Goal: Task Accomplishment & Management: Use online tool/utility

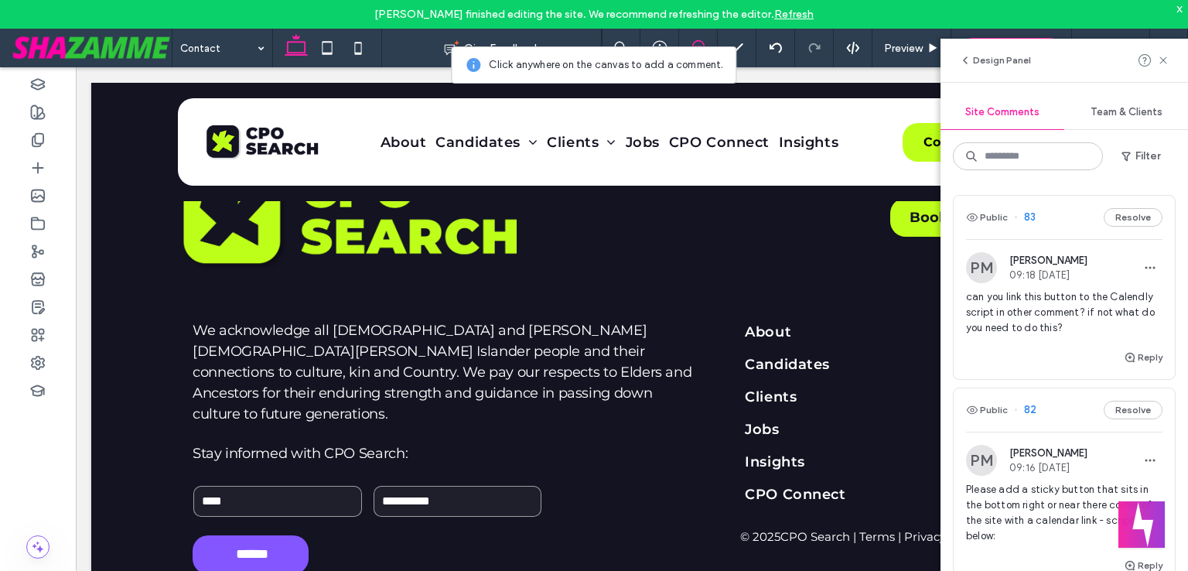
scroll to position [1538, 0]
click at [1160, 62] on use at bounding box center [1162, 59] width 7 height 7
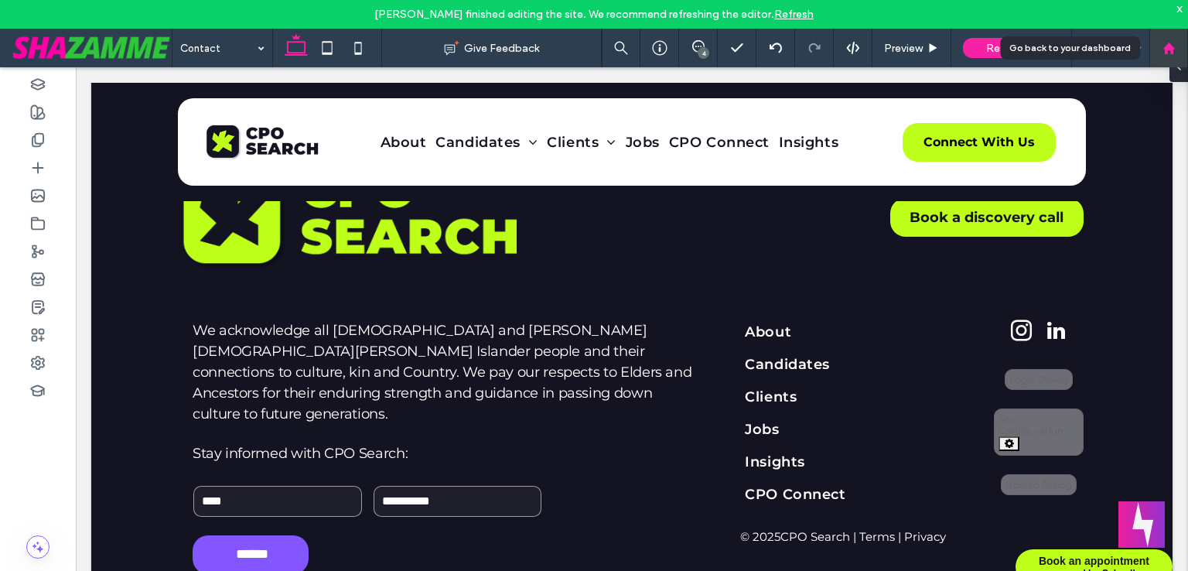
click at [1172, 49] on use at bounding box center [1168, 48] width 12 height 12
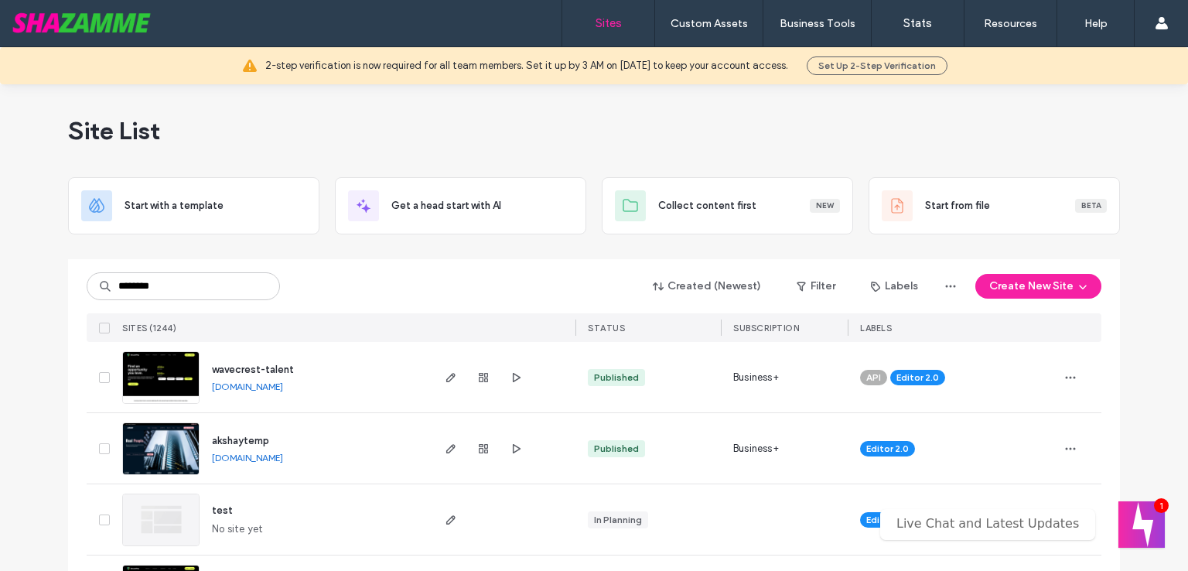
type input "********"
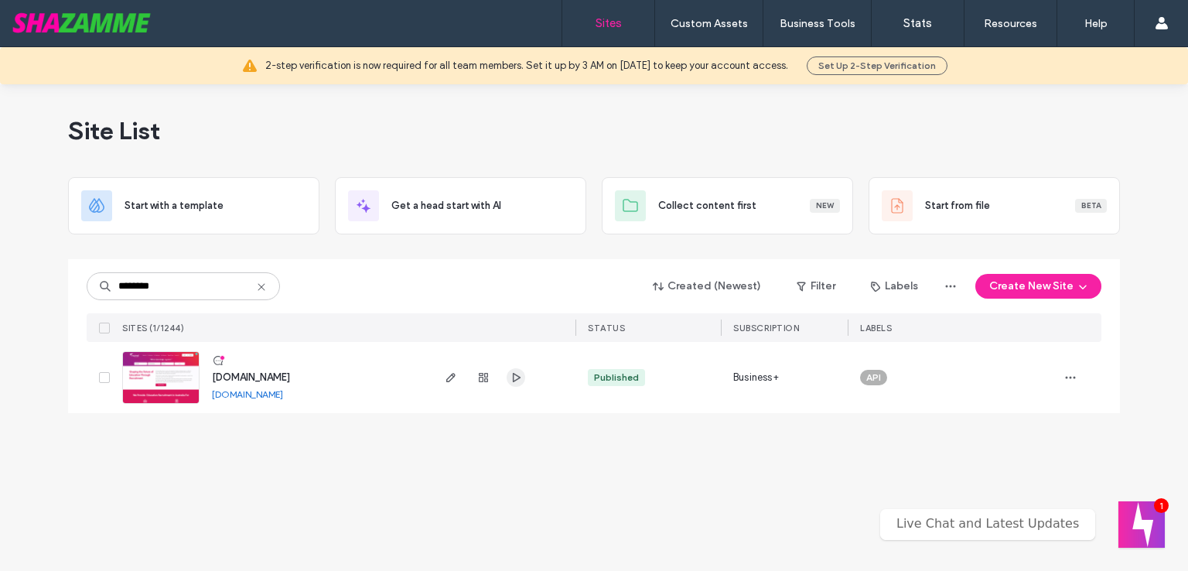
click at [516, 378] on icon "button" at bounding box center [516, 377] width 12 height 12
click at [452, 381] on icon "button" at bounding box center [451, 377] width 12 height 12
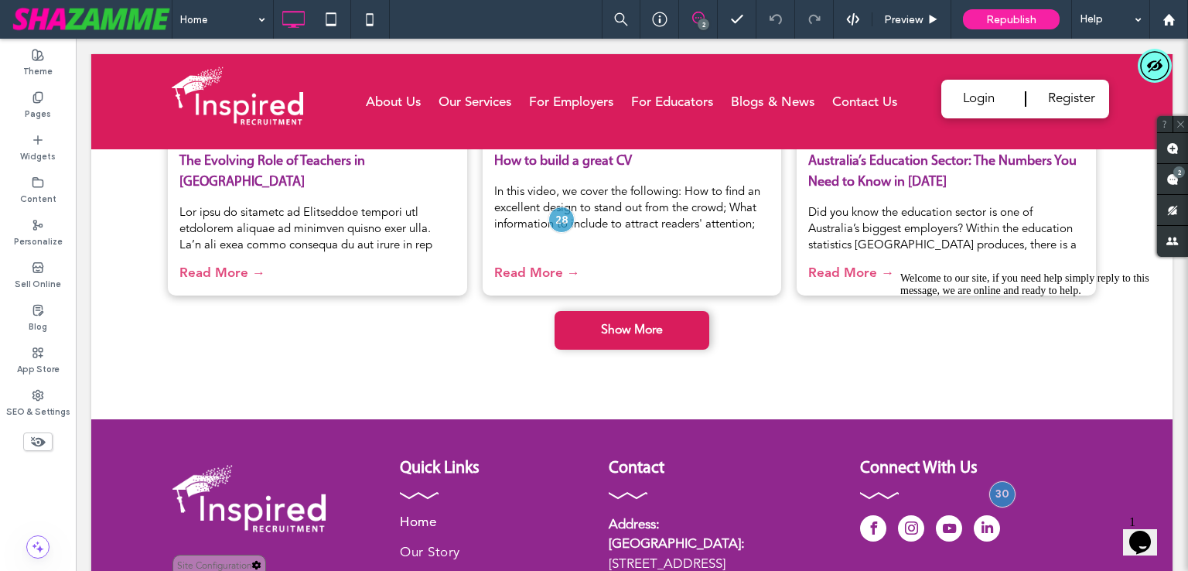
scroll to position [3733, 0]
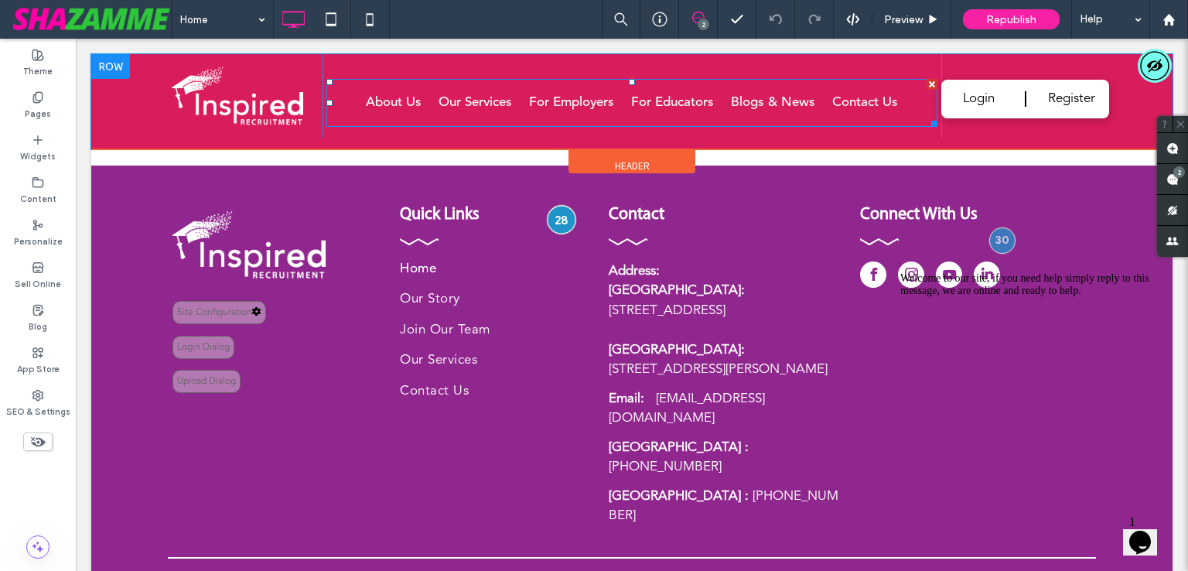
click at [557, 223] on div at bounding box center [561, 219] width 29 height 29
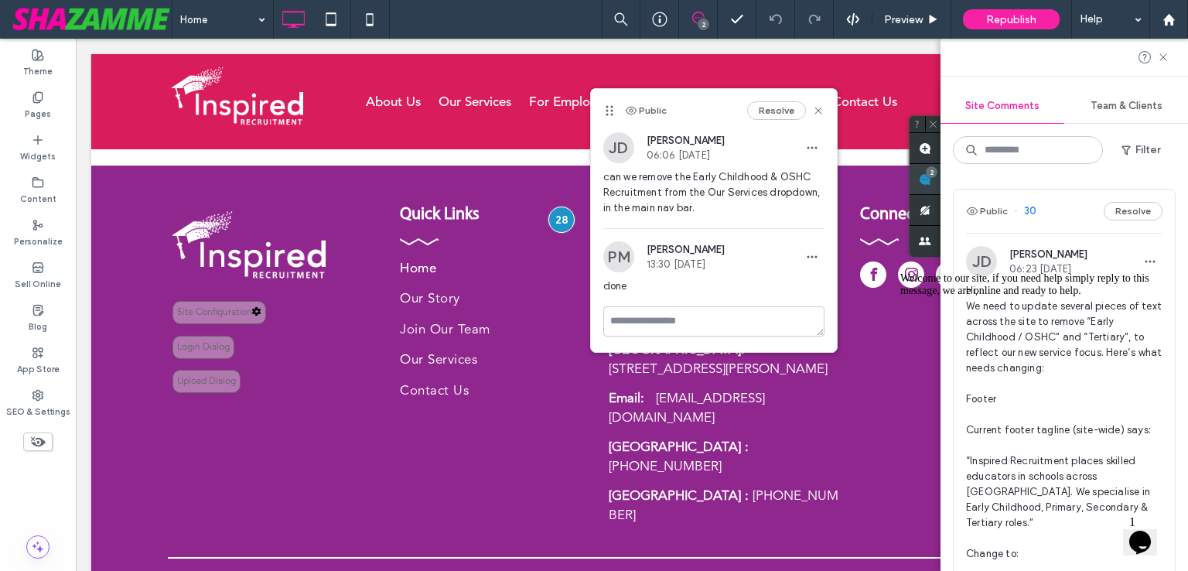
click at [940, 182] on span at bounding box center [924, 179] width 31 height 30
click at [816, 112] on icon at bounding box center [818, 110] width 12 height 12
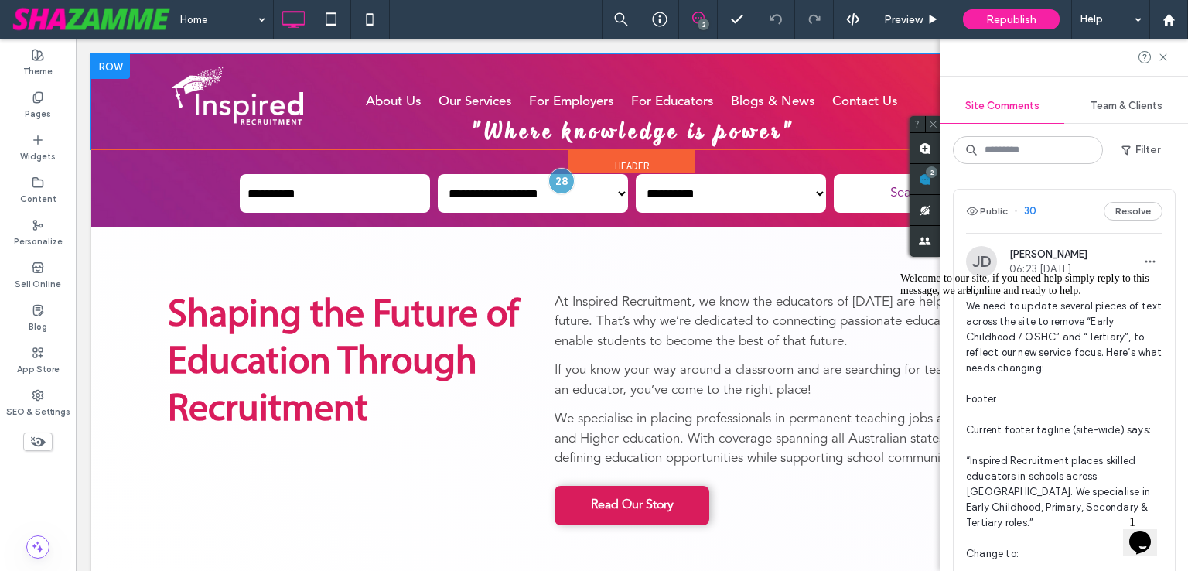
scroll to position [0, 0]
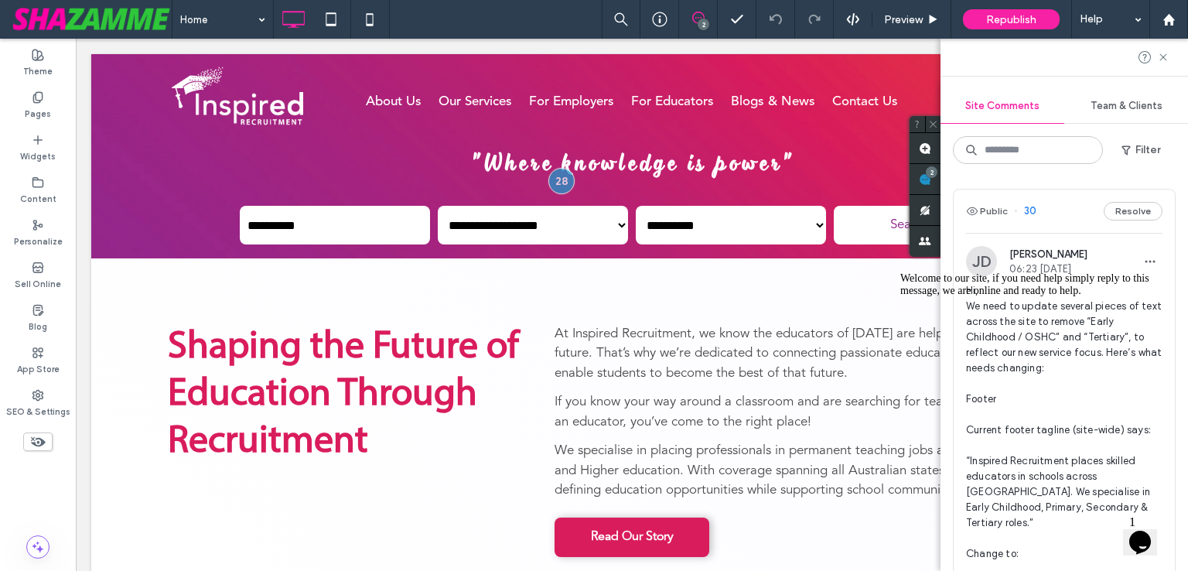
click at [900, 272] on icon "Chat attention grabber" at bounding box center [900, 272] width 0 height 0
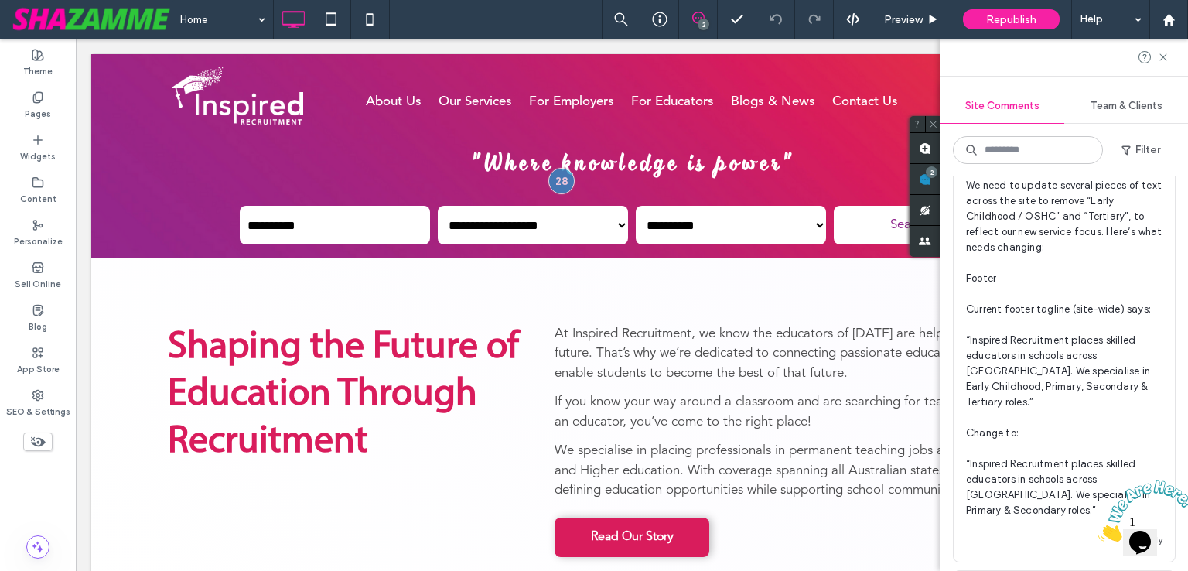
scroll to position [133, 0]
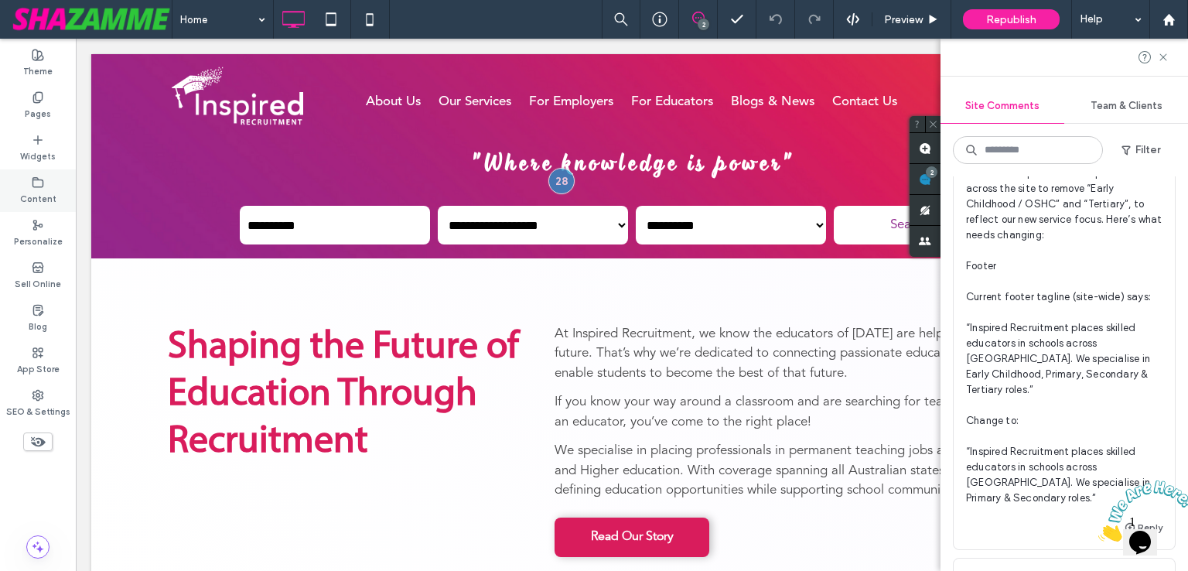
click at [53, 196] on label "Content" at bounding box center [38, 197] width 36 height 17
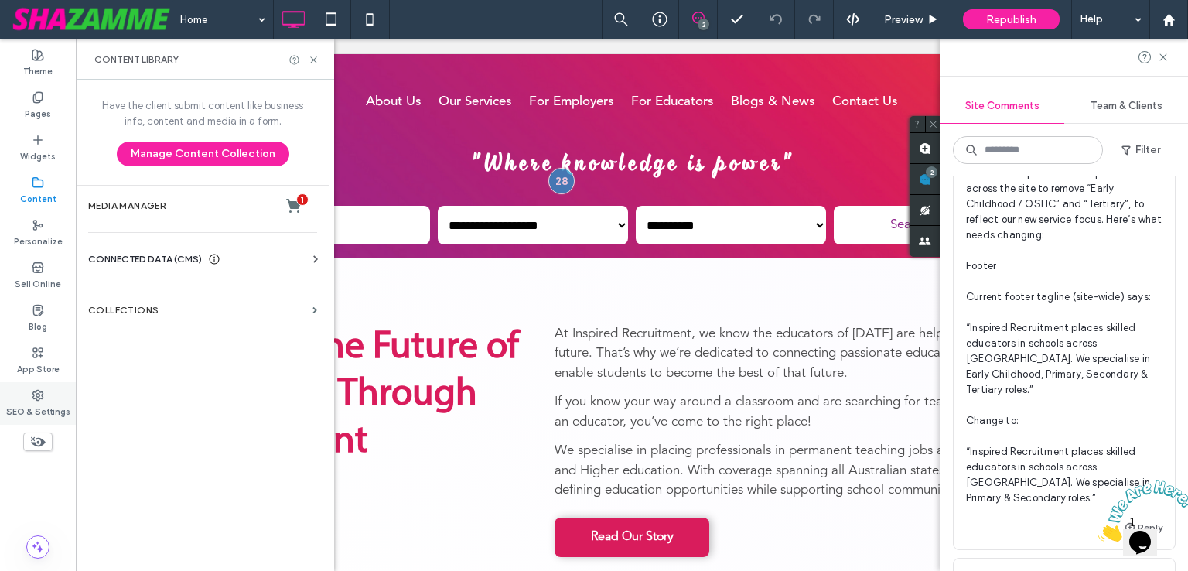
click at [61, 388] on div "SEO & Settings" at bounding box center [38, 403] width 76 height 43
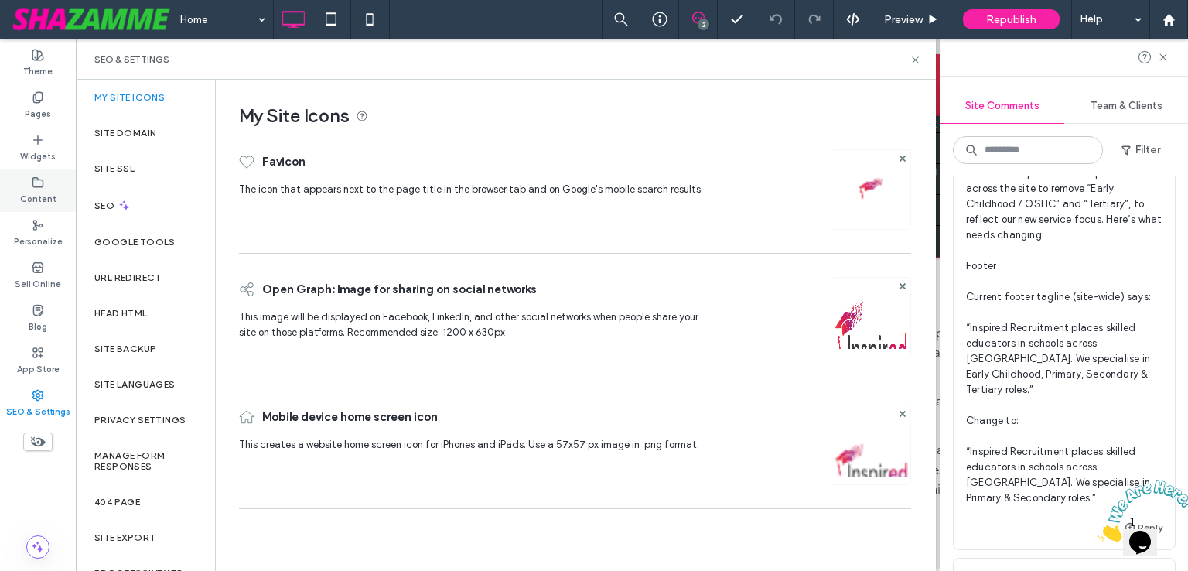
click at [63, 180] on div "Content" at bounding box center [38, 190] width 76 height 43
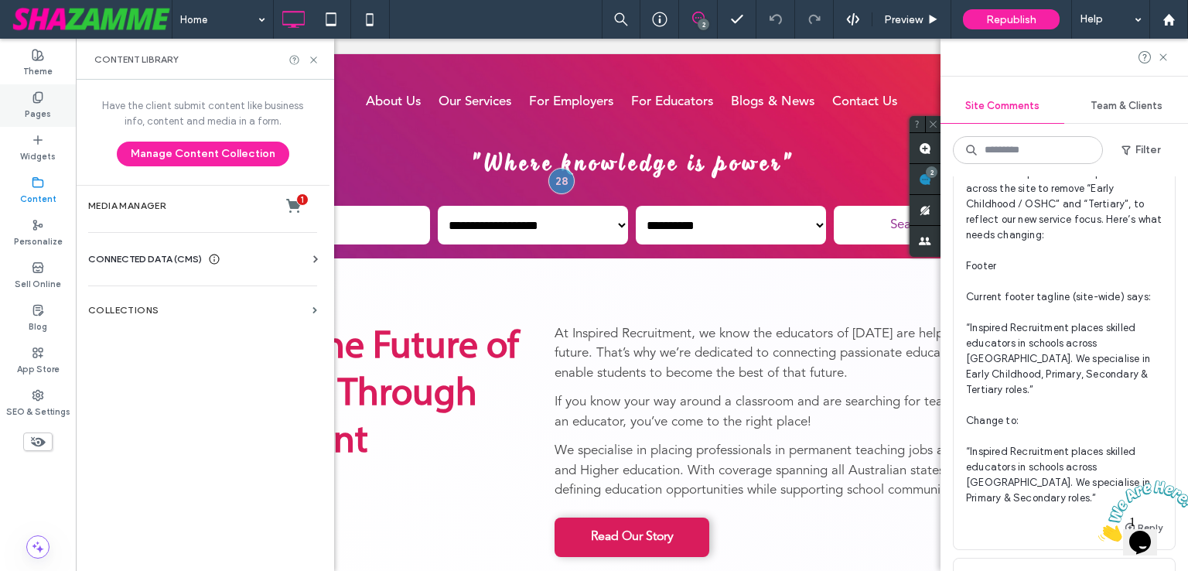
click at [55, 92] on div "Pages" at bounding box center [38, 105] width 76 height 43
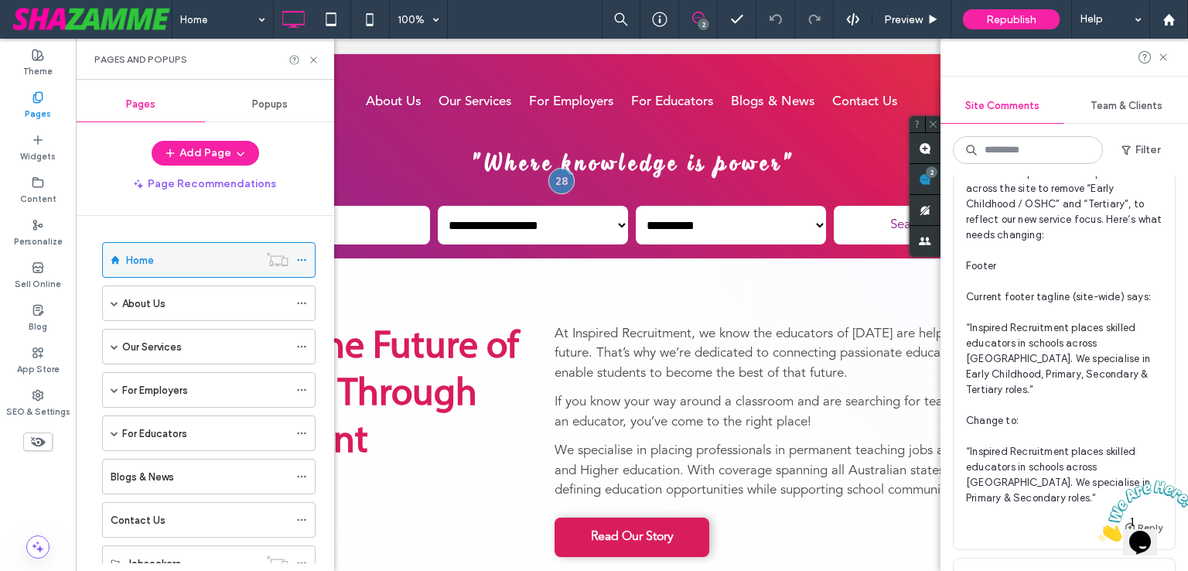
click at [300, 256] on icon at bounding box center [301, 259] width 11 height 11
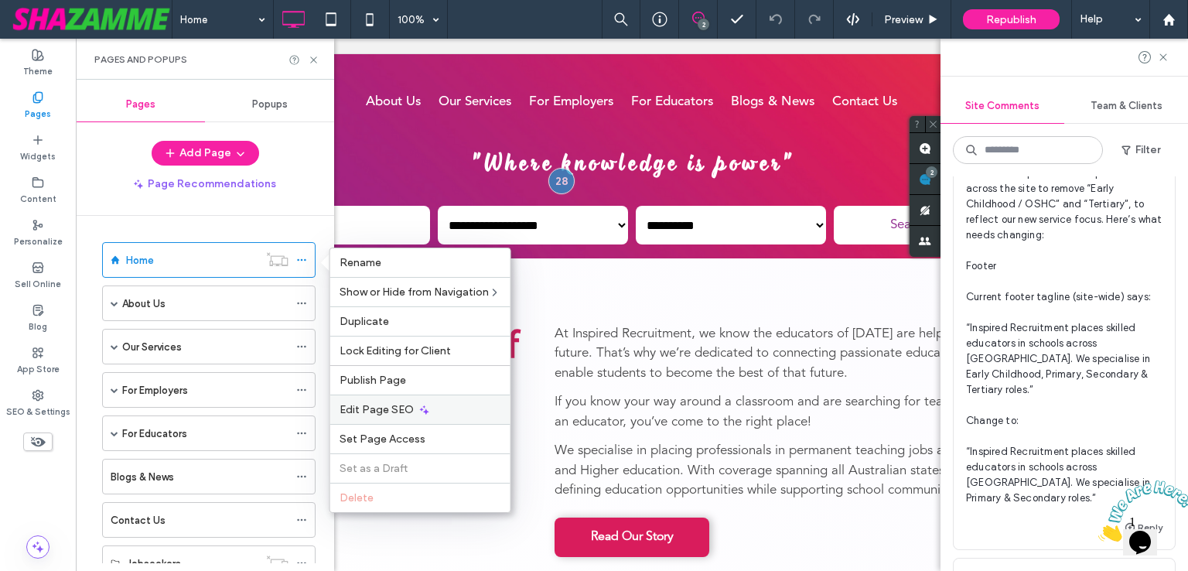
click at [377, 414] on span "Edit Page SEO" at bounding box center [376, 409] width 74 height 13
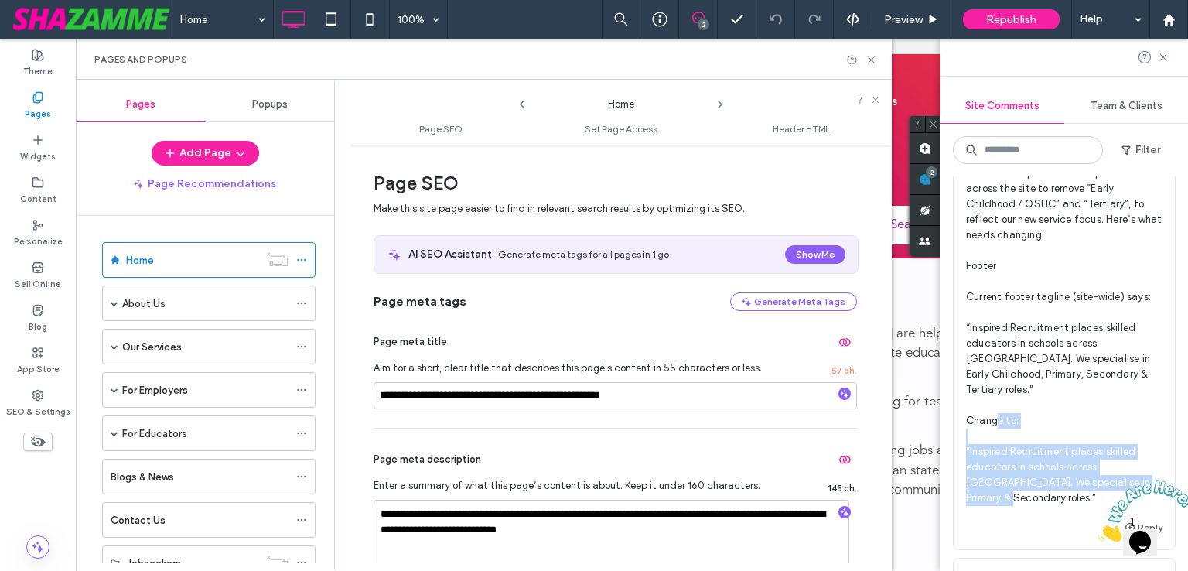
drag, startPoint x: 991, startPoint y: 482, endPoint x: 970, endPoint y: 441, distance: 46.7
click at [970, 441] on span "Hi, We need to update several pieces of text across the site to remove “Early C…" at bounding box center [1064, 328] width 196 height 356
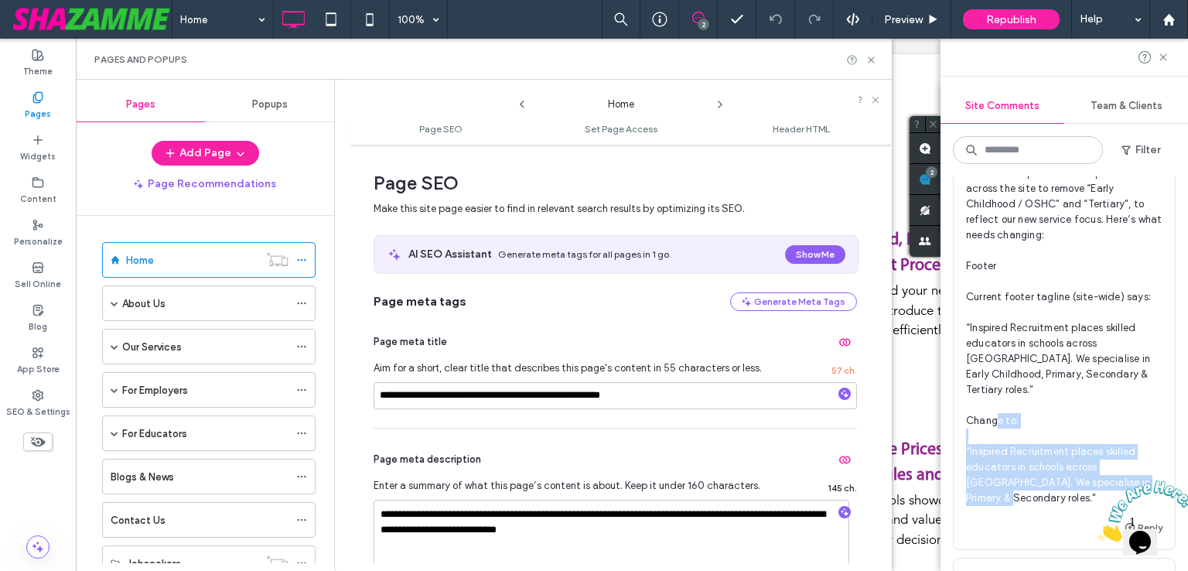
copy span "Inspired Recruitment places skilled educators in schools across Australia. We s…"
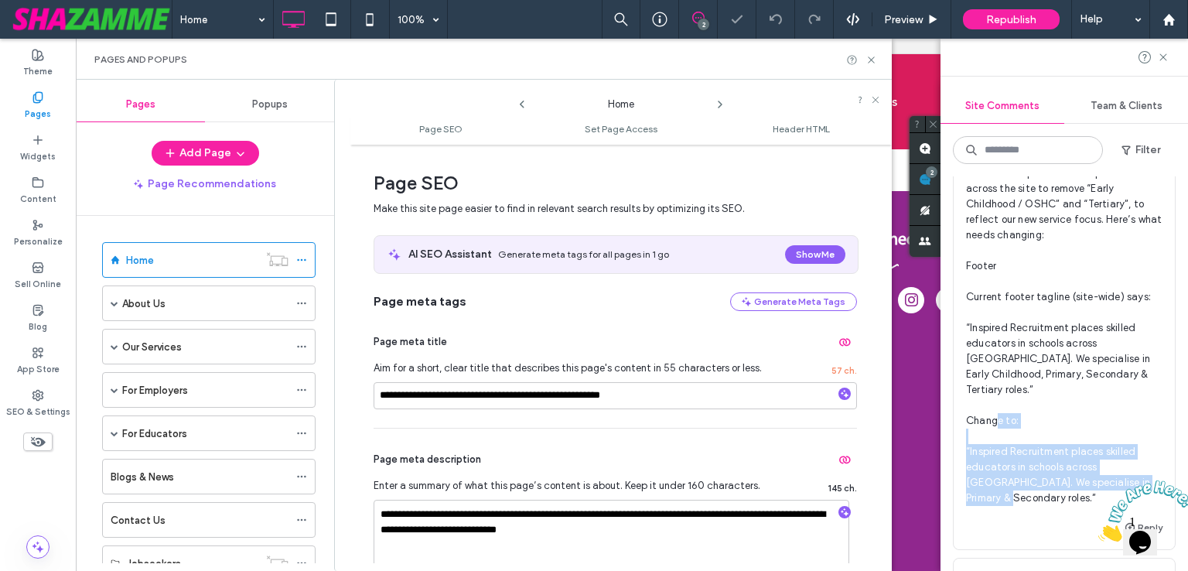
scroll to position [0, 0]
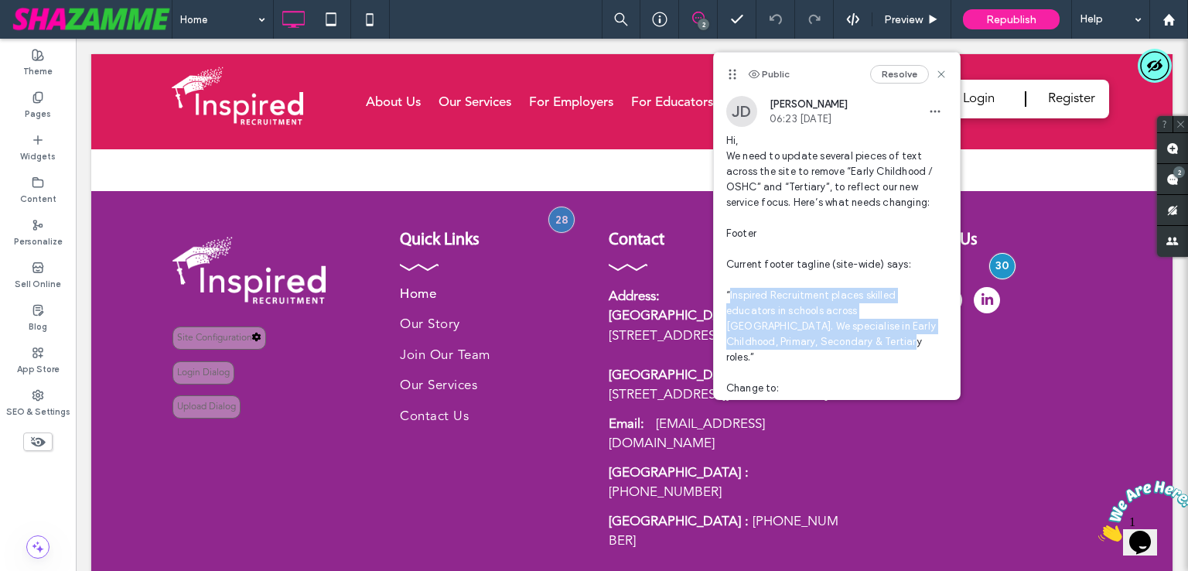
drag, startPoint x: 852, startPoint y: 343, endPoint x: 728, endPoint y: 302, distance: 130.3
click at [728, 302] on span "Hi, We need to update several pieces of text across the site to remove “Early C…" at bounding box center [836, 303] width 221 height 340
copy span "Inspired Recruitment places skilled educators in schools across Australia. We s…"
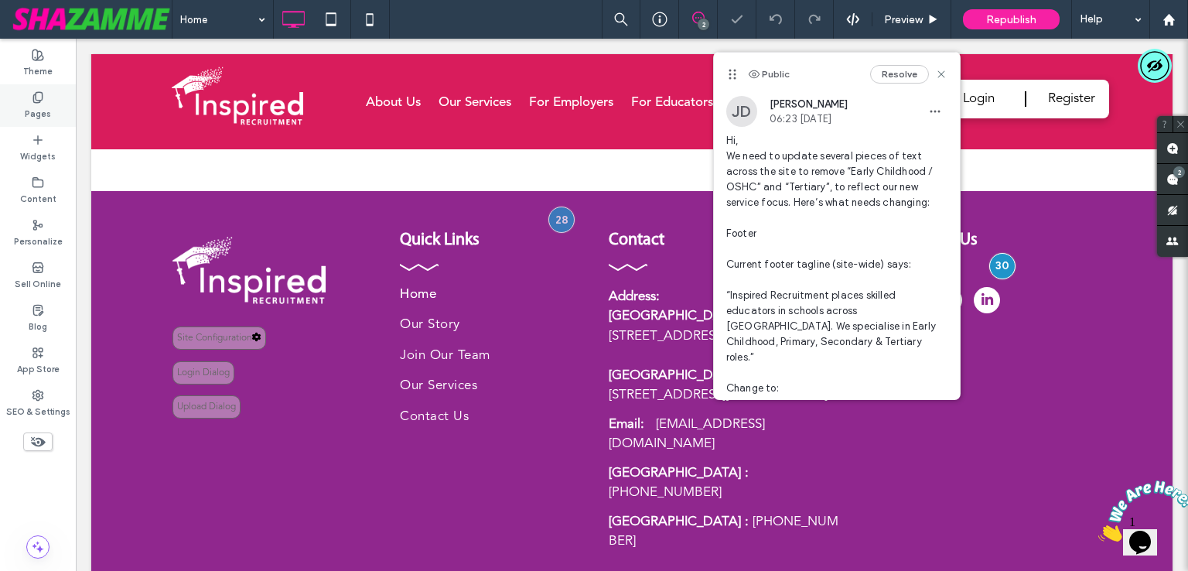
drag, startPoint x: 53, startPoint y: 91, endPoint x: 456, endPoint y: 319, distance: 463.6
click at [53, 91] on div "Pages" at bounding box center [38, 105] width 76 height 43
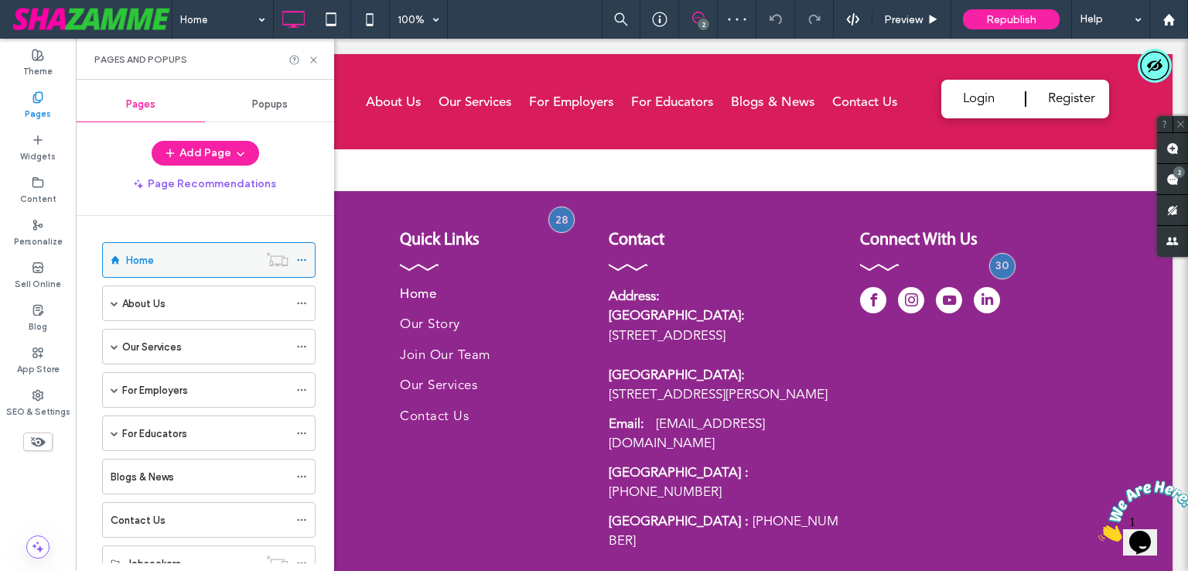
click at [299, 254] on icon at bounding box center [301, 259] width 11 height 11
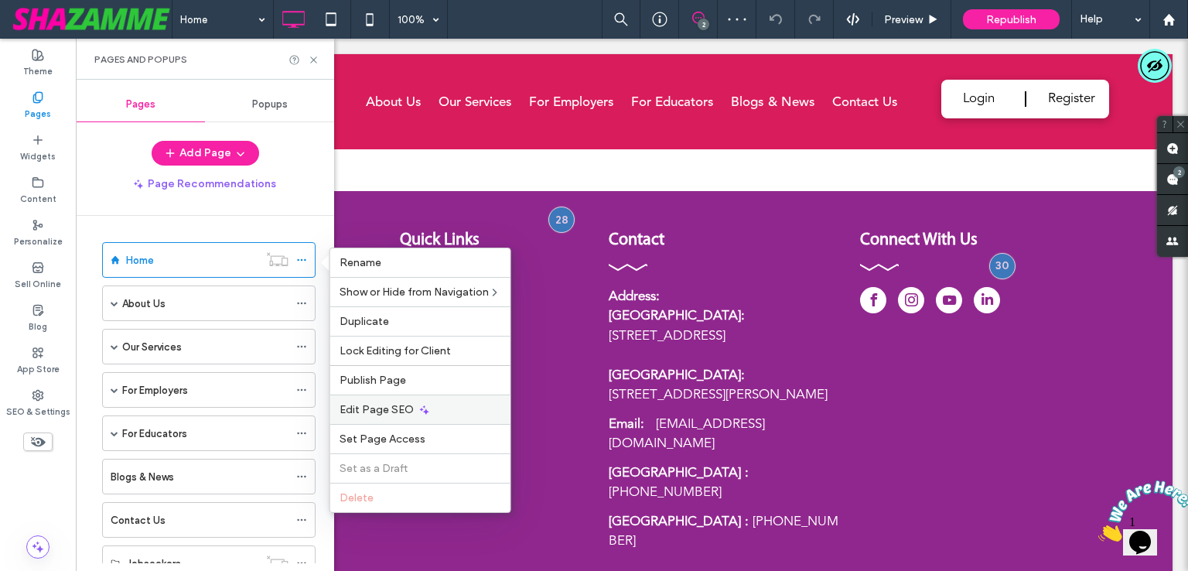
click at [383, 409] on span "Edit Page SEO" at bounding box center [376, 409] width 74 height 13
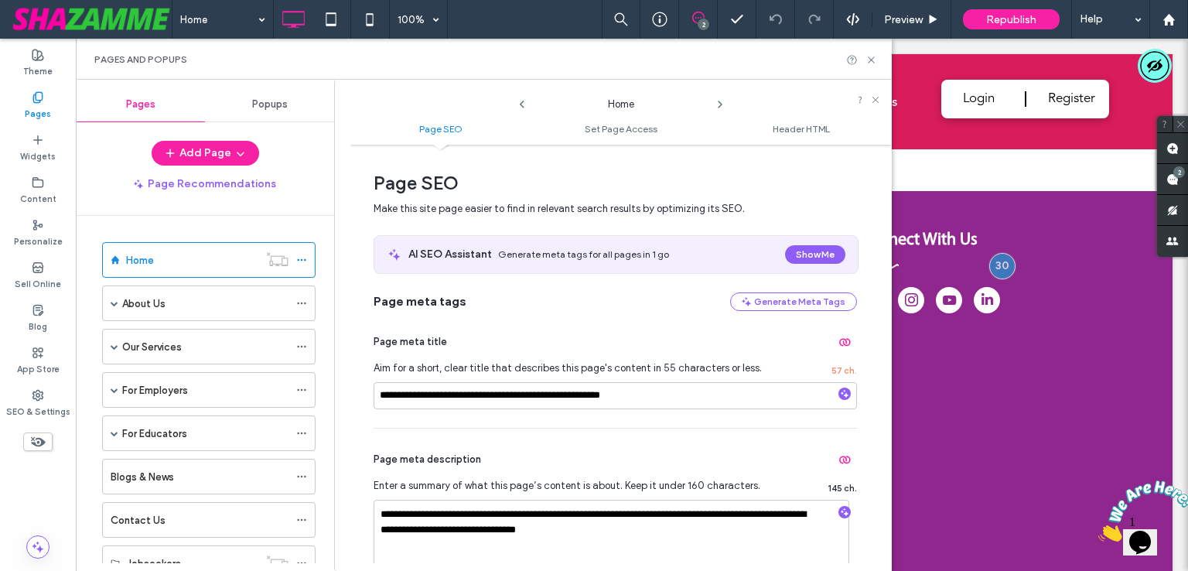
click at [1181, 124] on icon at bounding box center [1180, 124] width 10 height 10
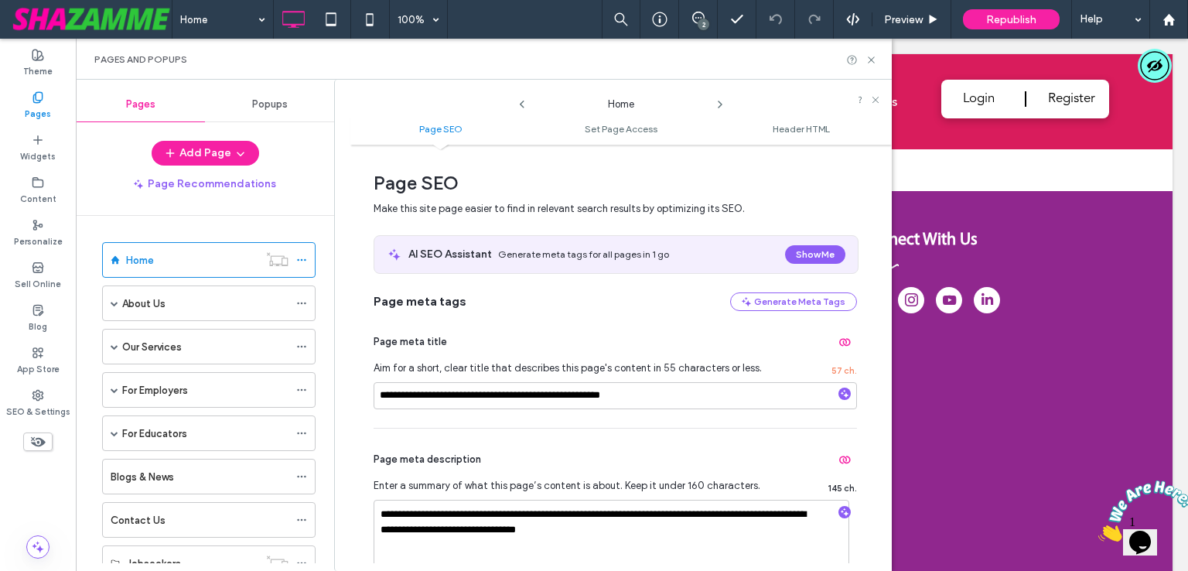
click at [1098, 530] on icon "Close" at bounding box center [1098, 536] width 0 height 13
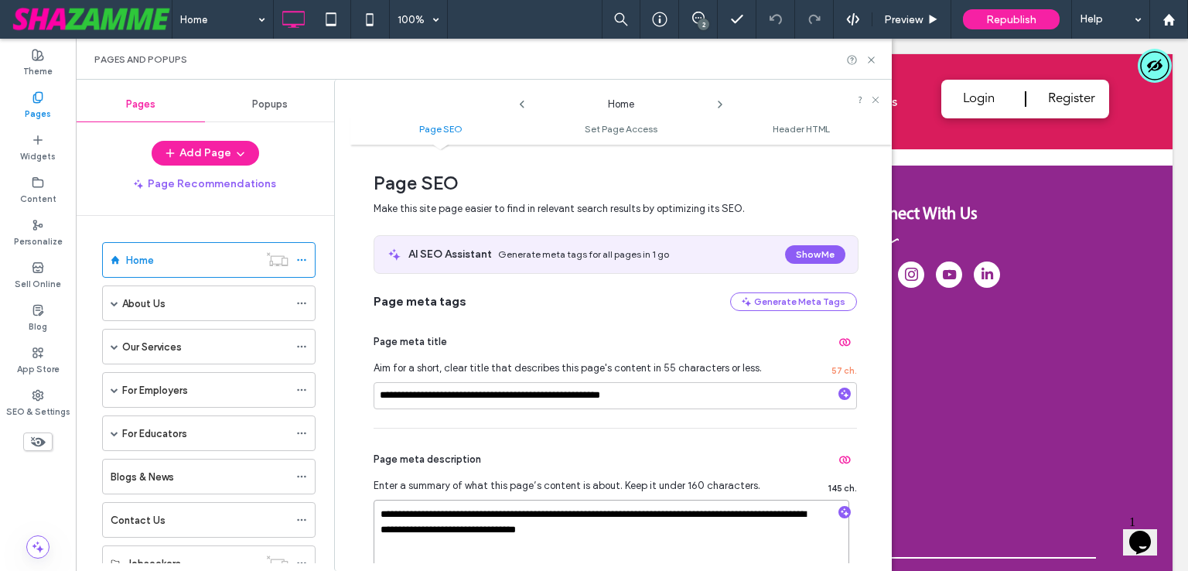
click at [683, 533] on textarea "**********" at bounding box center [611, 537] width 476 height 77
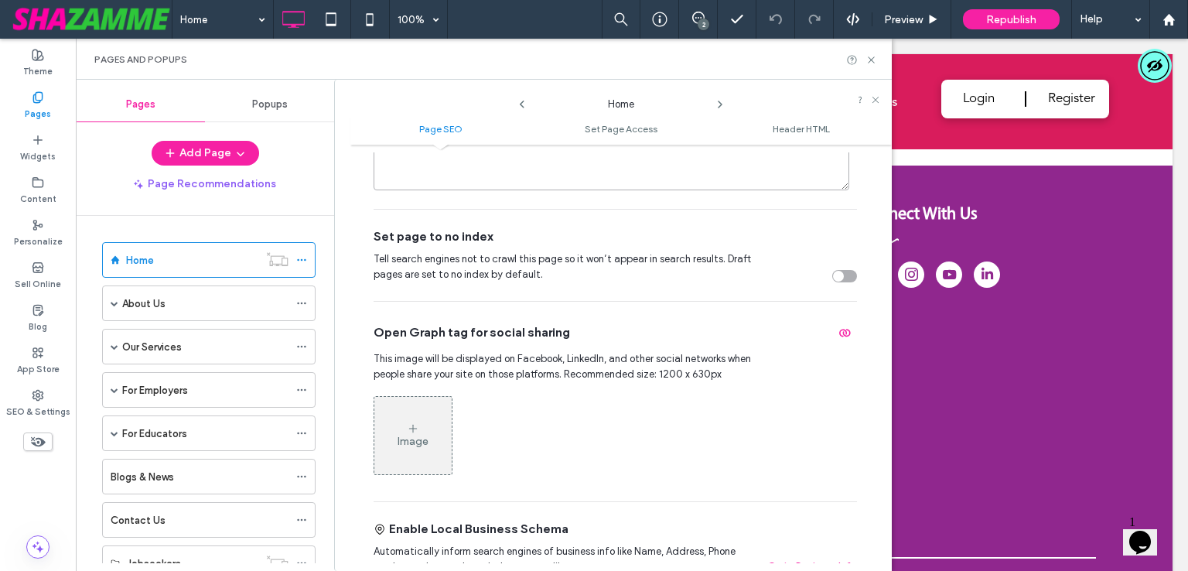
scroll to position [0, 0]
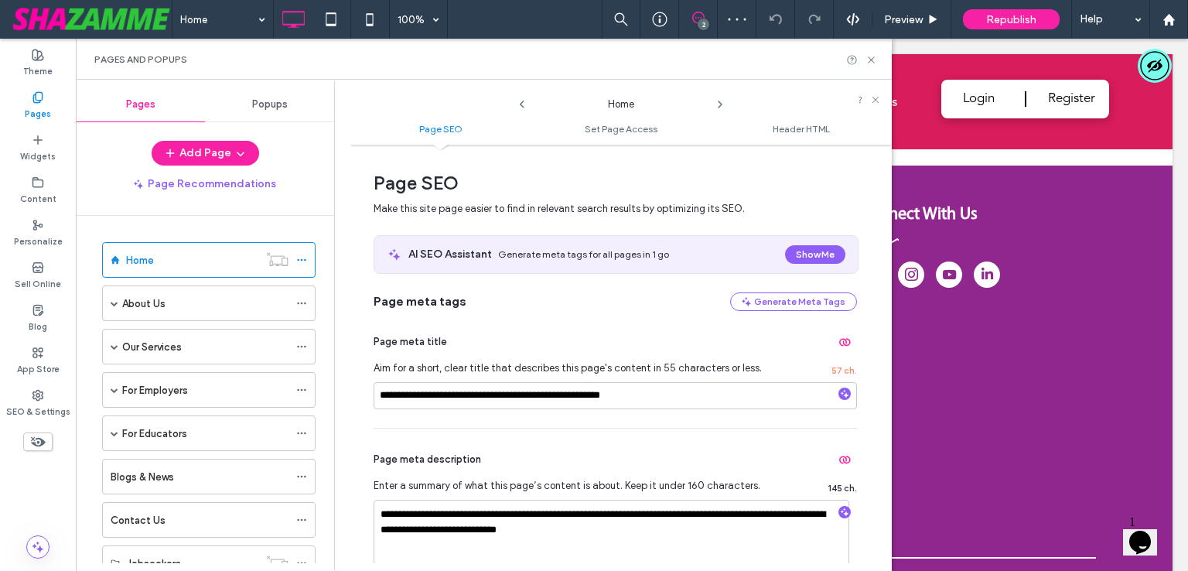
click at [707, 15] on span at bounding box center [698, 18] width 38 height 12
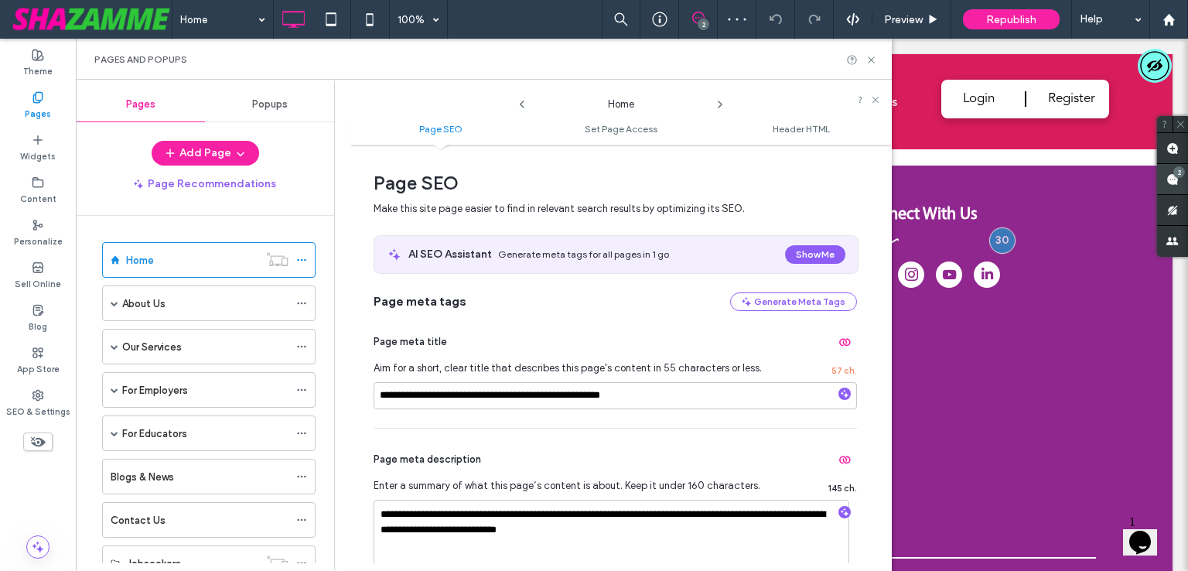
click at [1168, 180] on use at bounding box center [1172, 179] width 12 height 12
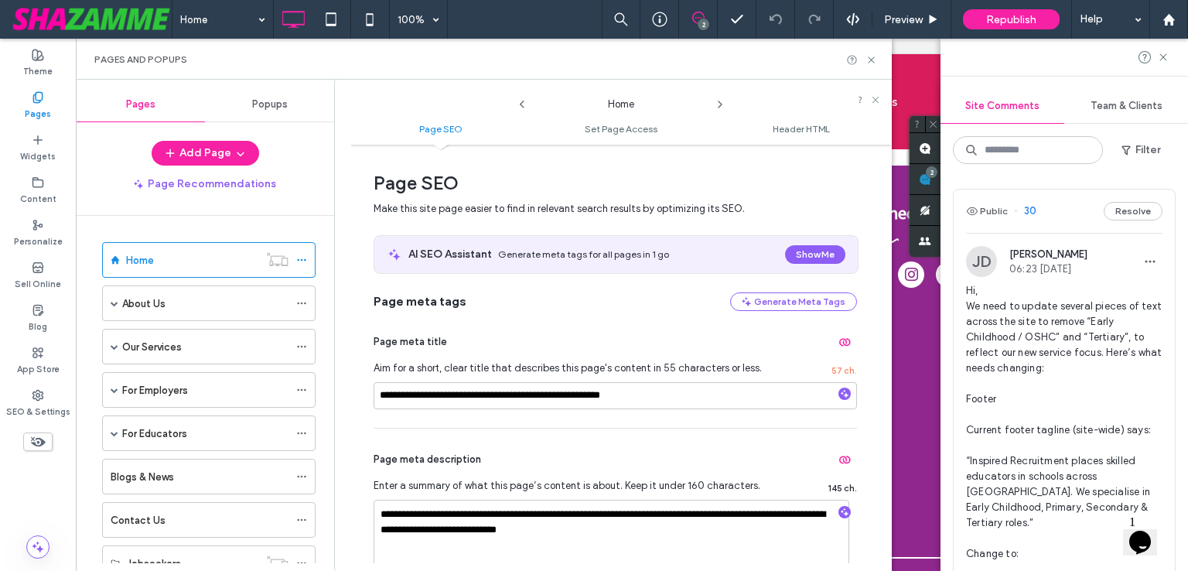
scroll to position [387, 0]
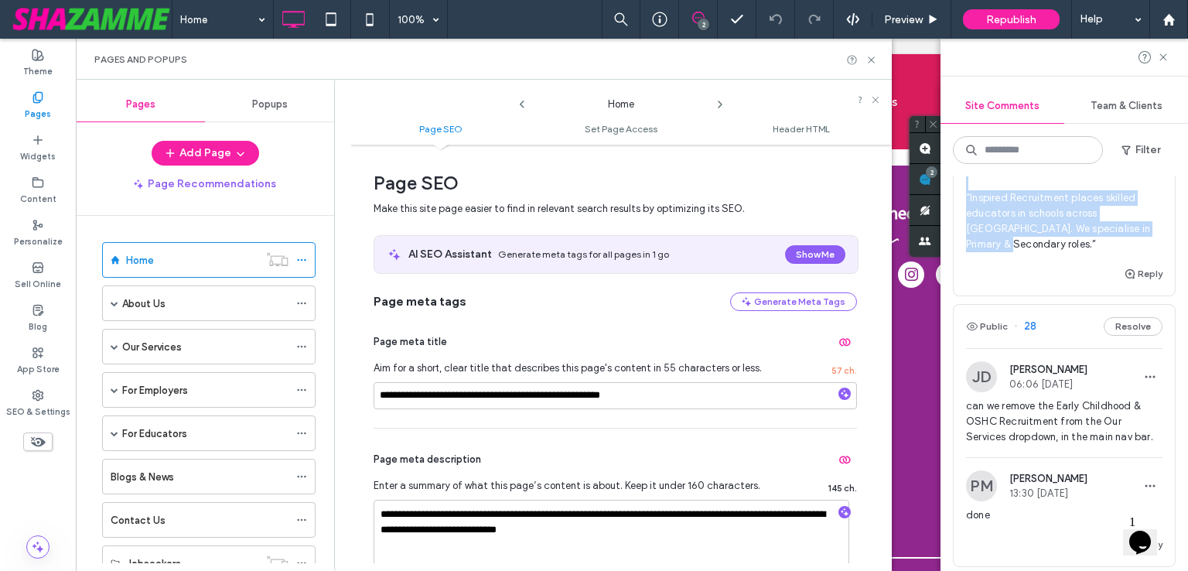
drag, startPoint x: 993, startPoint y: 228, endPoint x: 968, endPoint y: 189, distance: 45.9
click at [968, 189] on span "Hi, We need to update several pieces of text across the site to remove “Early C…" at bounding box center [1064, 74] width 196 height 356
copy span "Inspired Recruitment places skilled educators in schools across Australia. We s…"
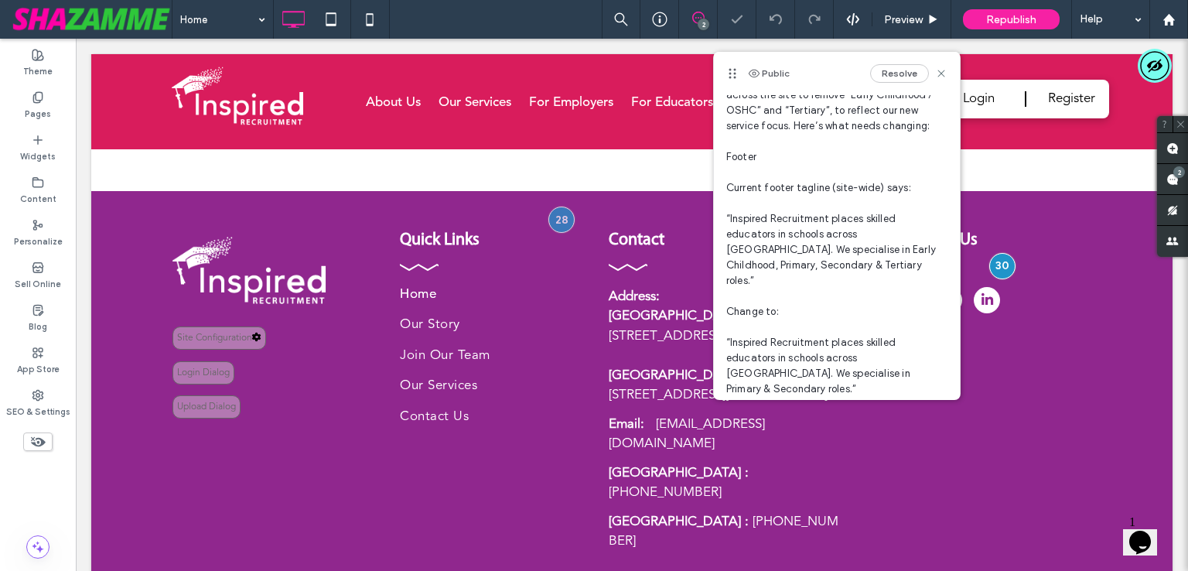
scroll to position [115, 0]
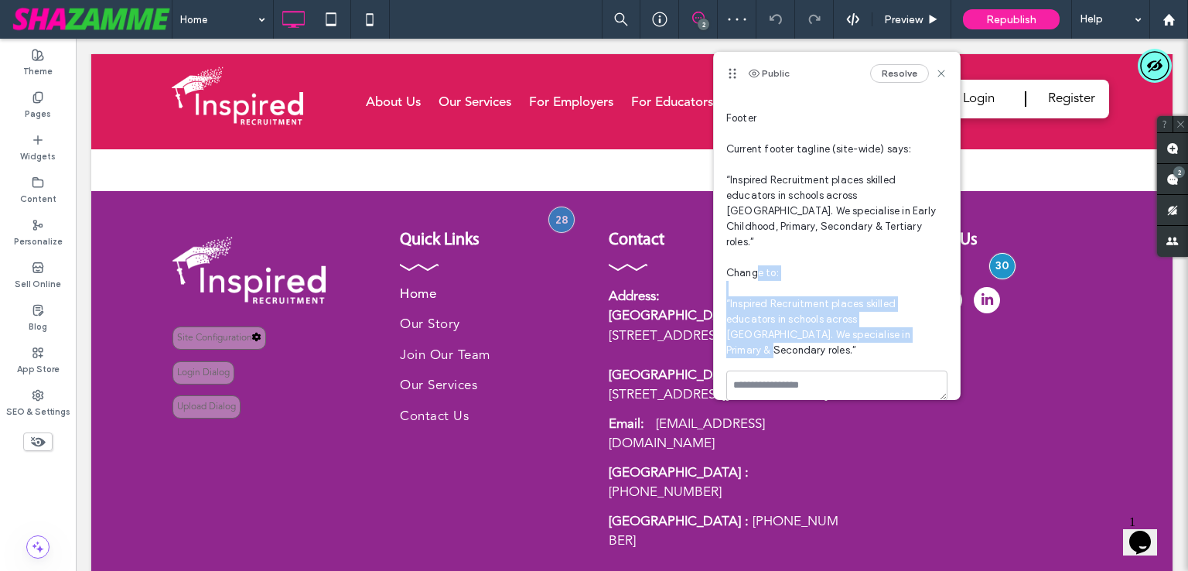
drag, startPoint x: 911, startPoint y: 319, endPoint x: 730, endPoint y: 291, distance: 183.1
click at [730, 291] on span "Hi, We need to update several pieces of text across the site to remove “Early C…" at bounding box center [836, 188] width 221 height 340
copy span "Inspired Recruitment places skilled educators in schools across Australia. We s…"
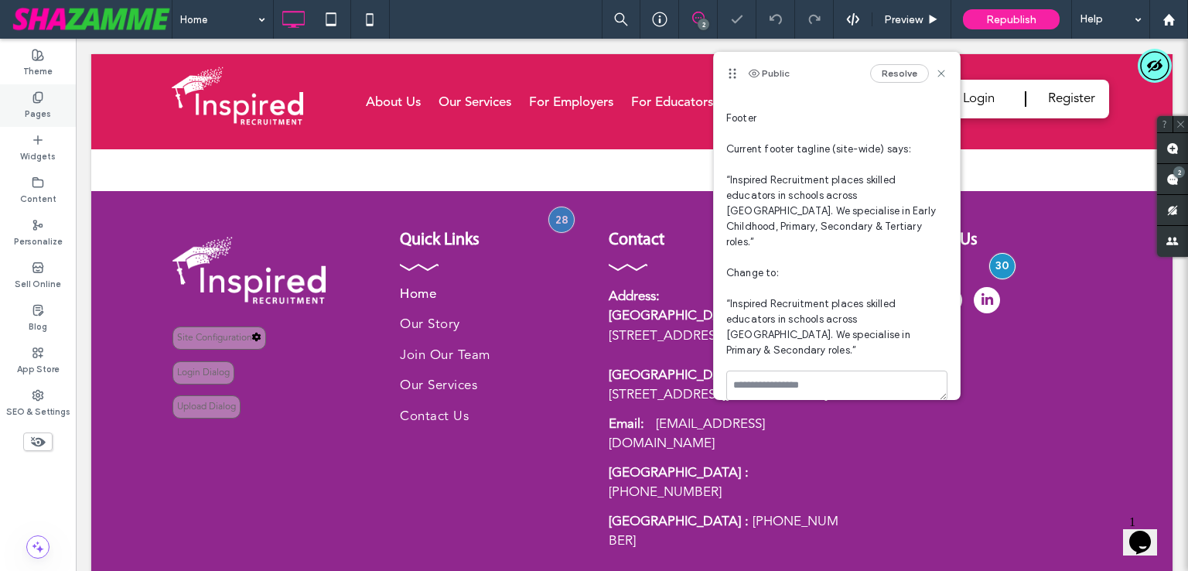
click at [43, 107] on label "Pages" at bounding box center [38, 112] width 26 height 17
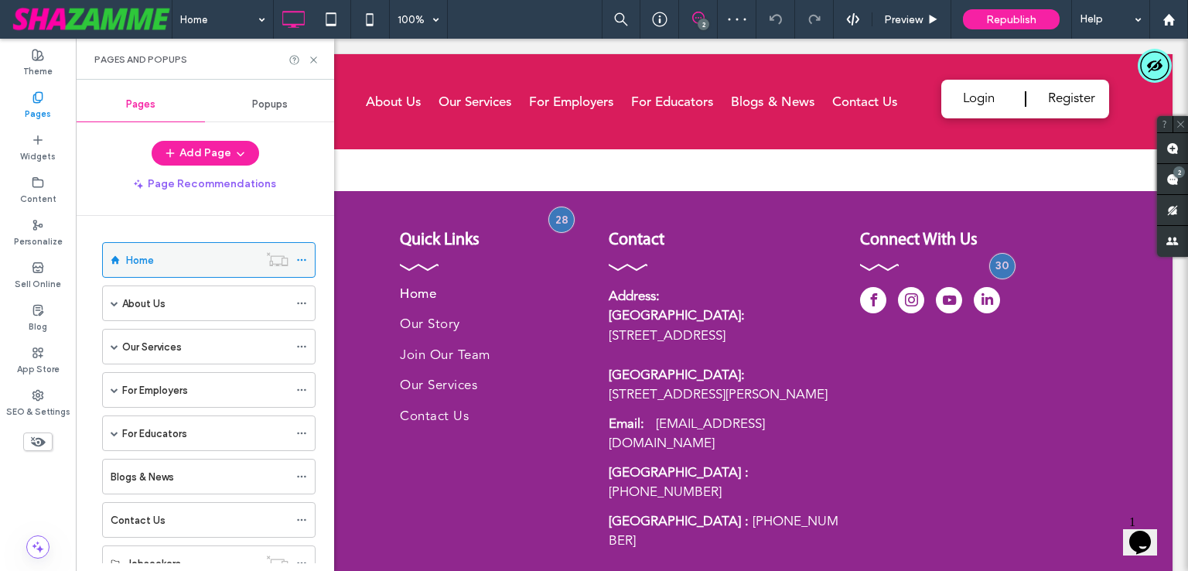
click at [300, 255] on icon at bounding box center [301, 259] width 11 height 11
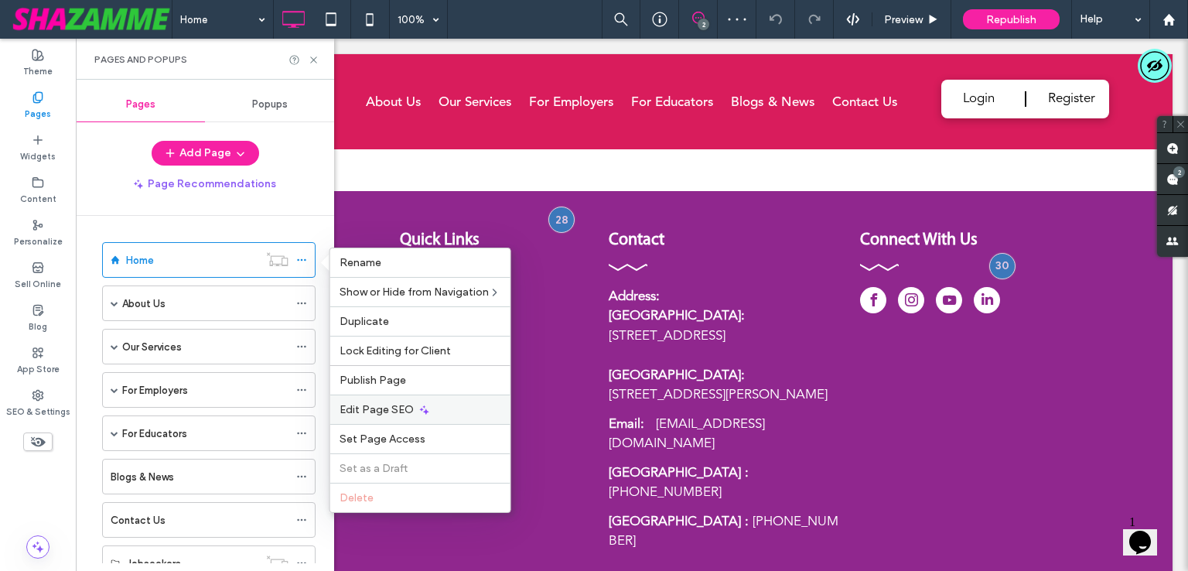
click at [390, 411] on span "Edit Page SEO" at bounding box center [376, 409] width 74 height 13
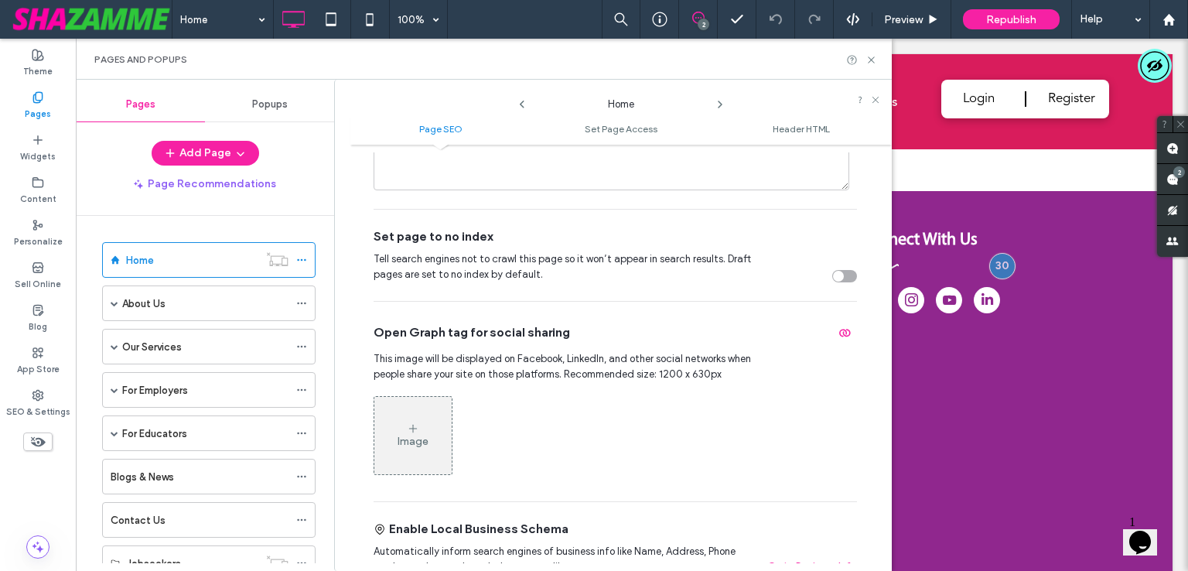
scroll to position [0, 0]
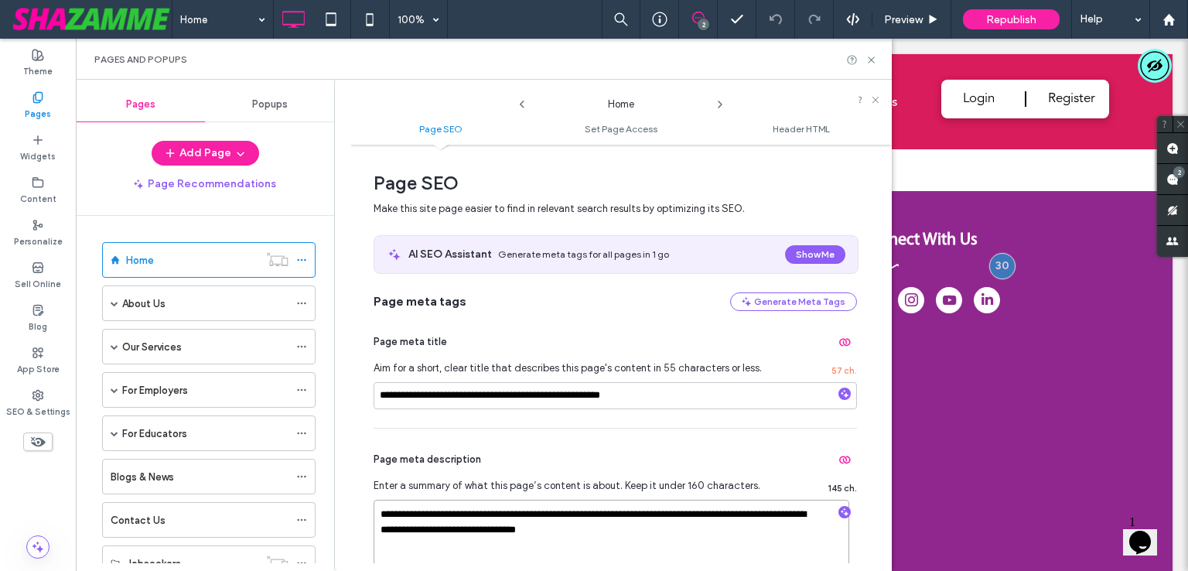
click at [602, 545] on textarea "**********" at bounding box center [611, 537] width 476 height 77
paste textarea
type textarea "**********"
click at [656, 471] on div "**********" at bounding box center [614, 511] width 483 height 167
click at [295, 301] on div "About Us" at bounding box center [208, 303] width 213 height 36
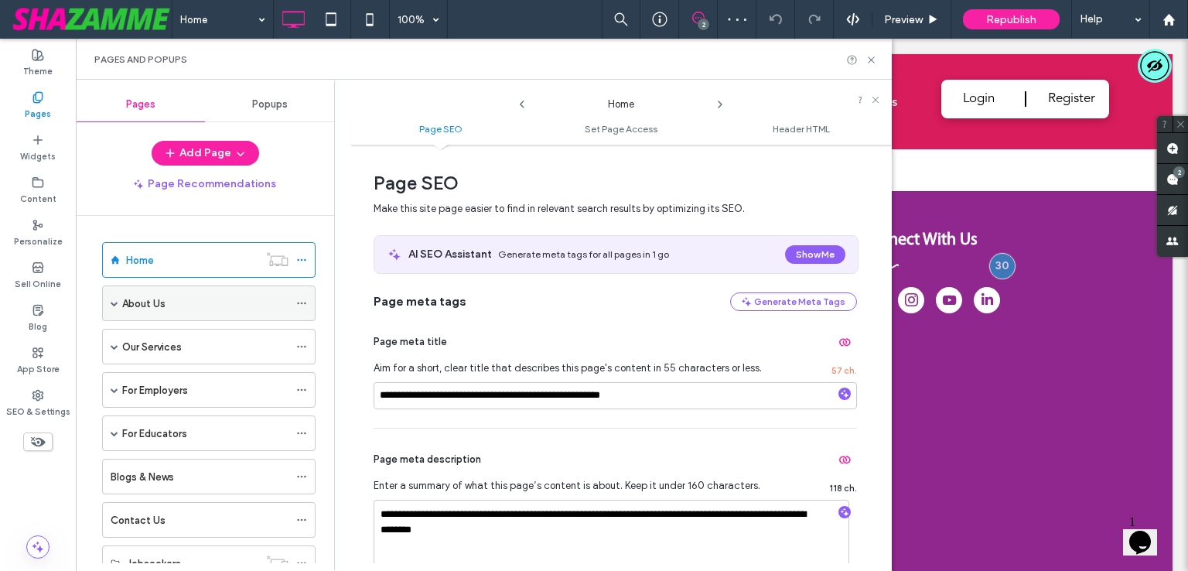
click at [302, 298] on icon at bounding box center [301, 303] width 11 height 11
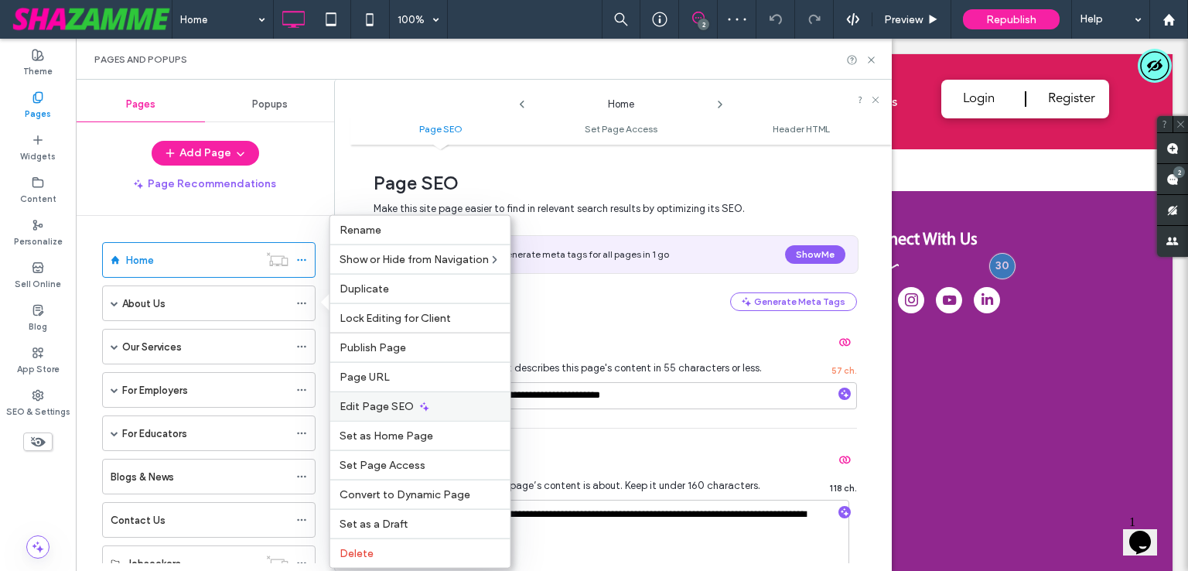
click at [368, 407] on span "Edit Page SEO" at bounding box center [376, 406] width 74 height 13
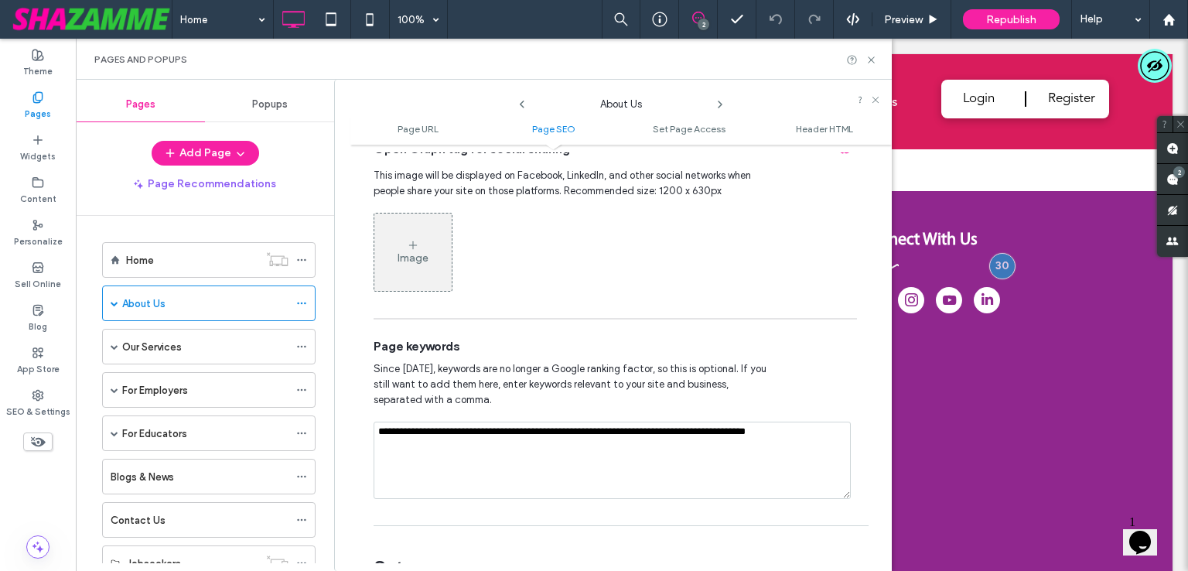
scroll to position [387, 0]
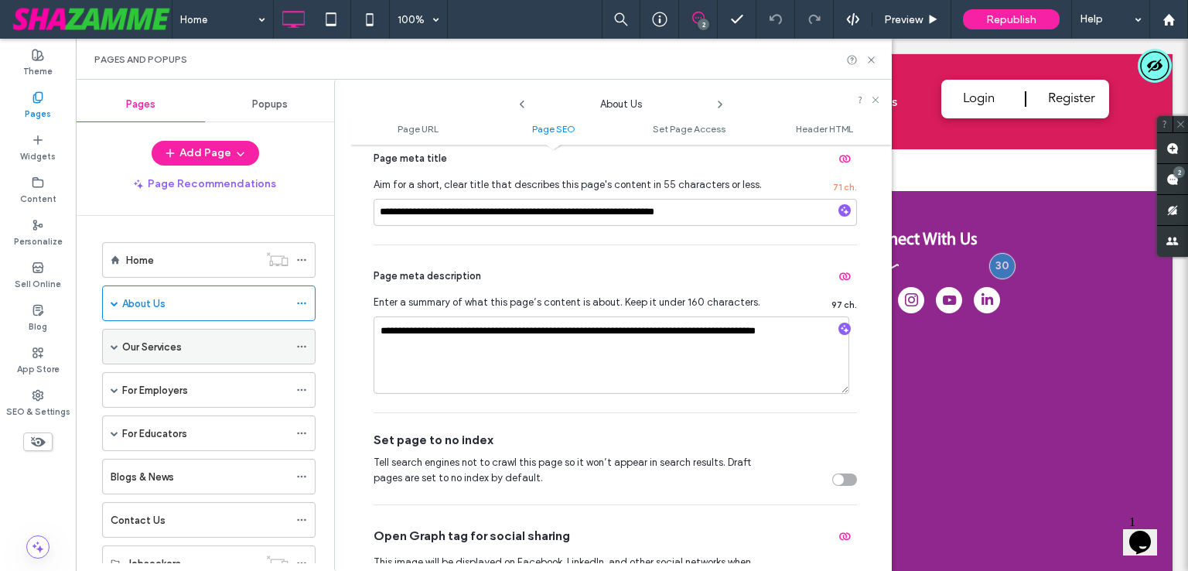
click at [117, 343] on span at bounding box center [115, 347] width 8 height 8
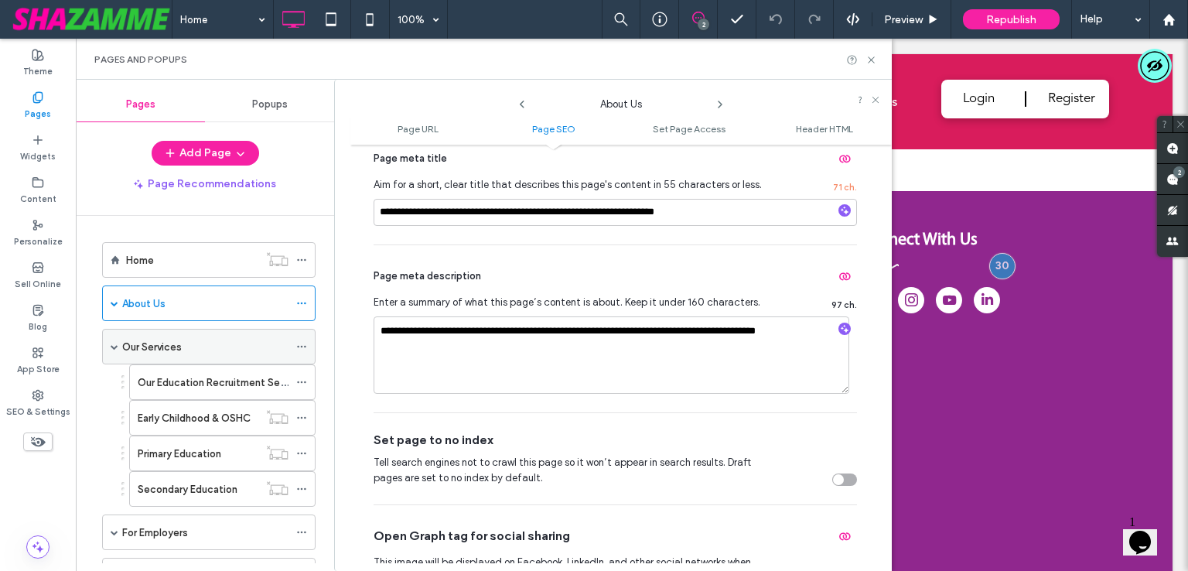
click at [307, 345] on icon at bounding box center [301, 346] width 11 height 11
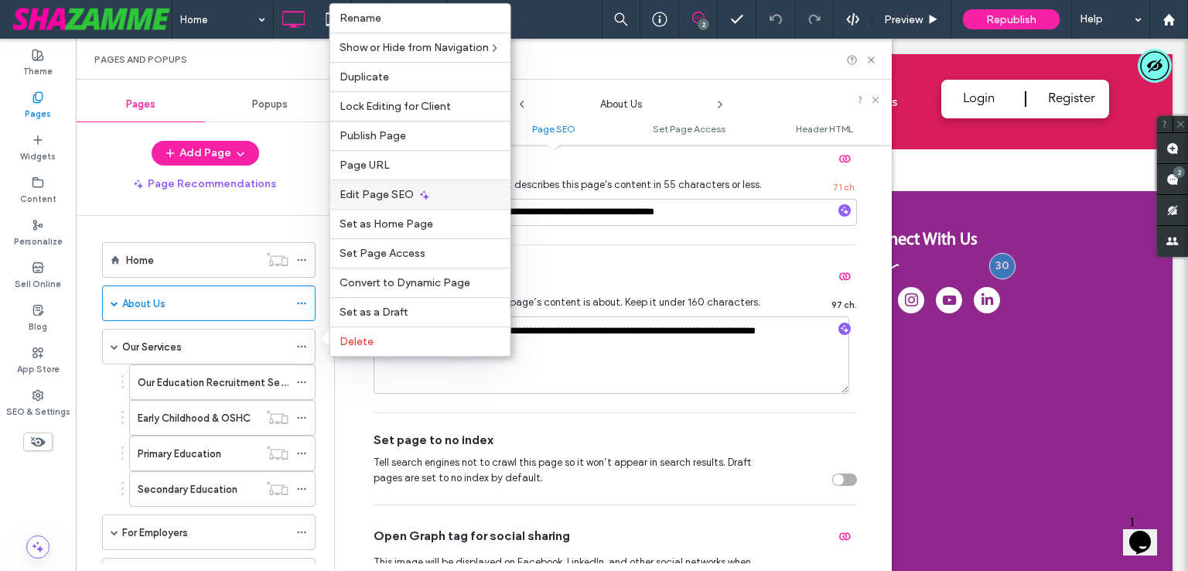
click at [462, 194] on div "Edit Page SEO" at bounding box center [420, 193] width 180 height 29
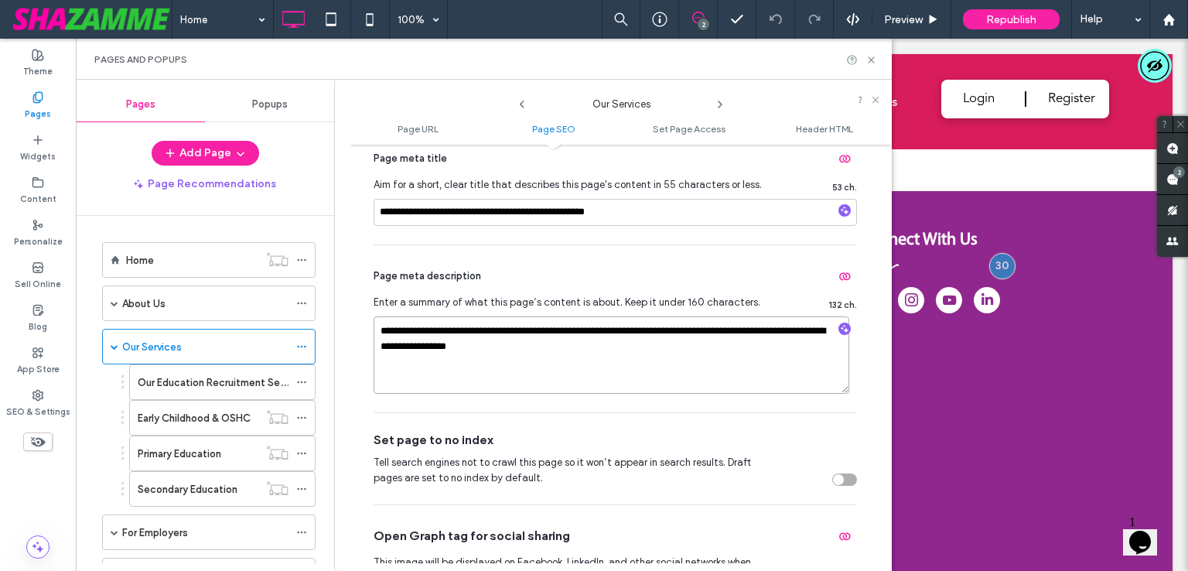
click at [666, 355] on textarea "**********" at bounding box center [611, 354] width 476 height 77
click at [301, 379] on icon at bounding box center [301, 382] width 11 height 11
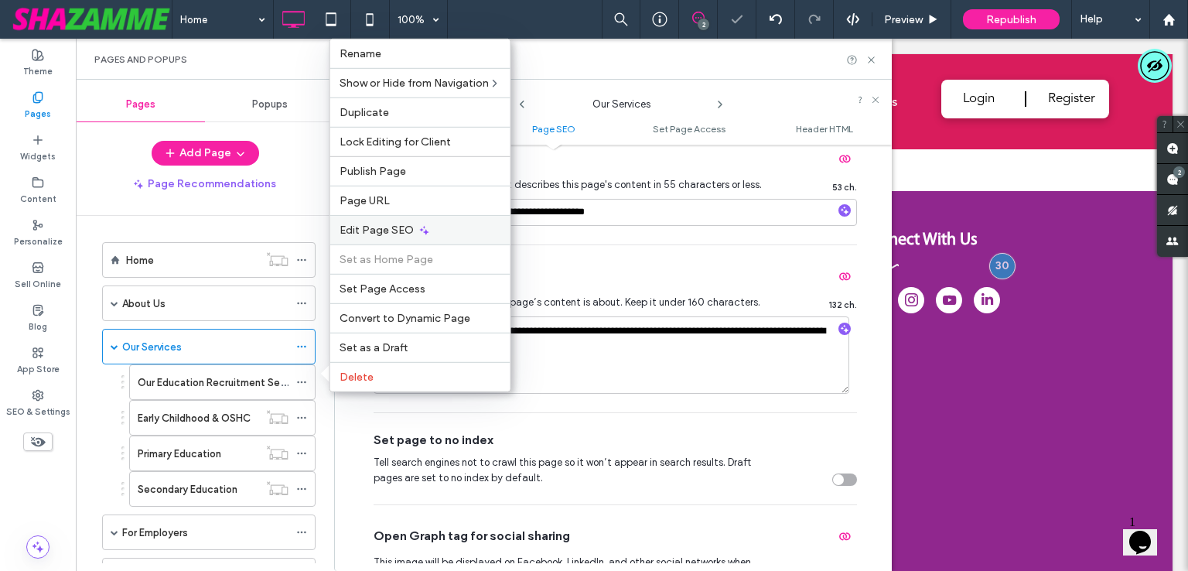
click at [380, 230] on span "Edit Page SEO" at bounding box center [376, 229] width 74 height 13
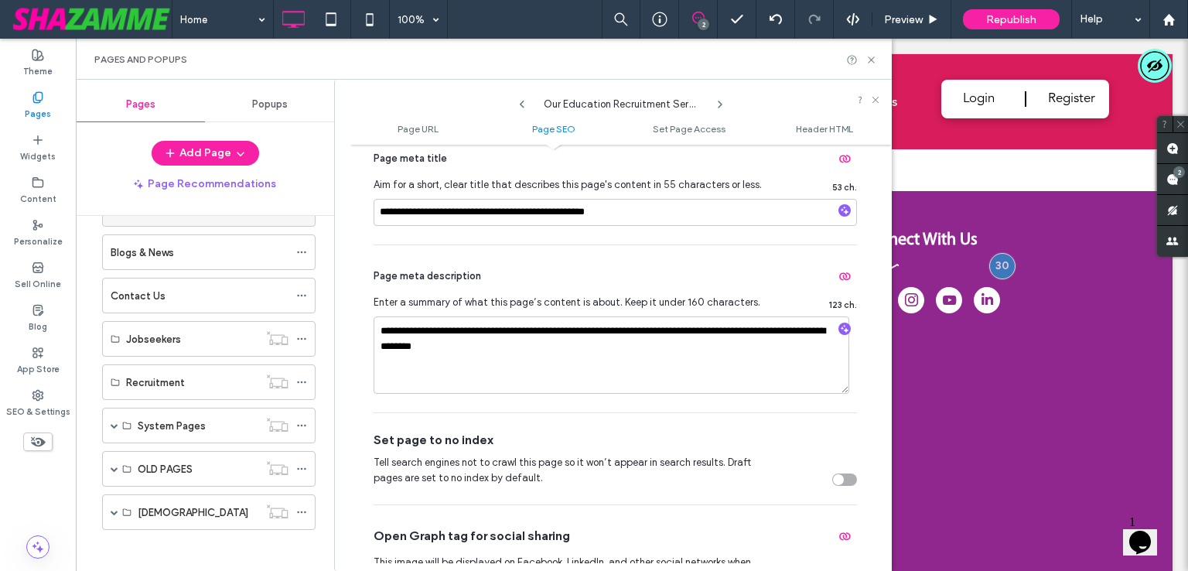
scroll to position [0, 0]
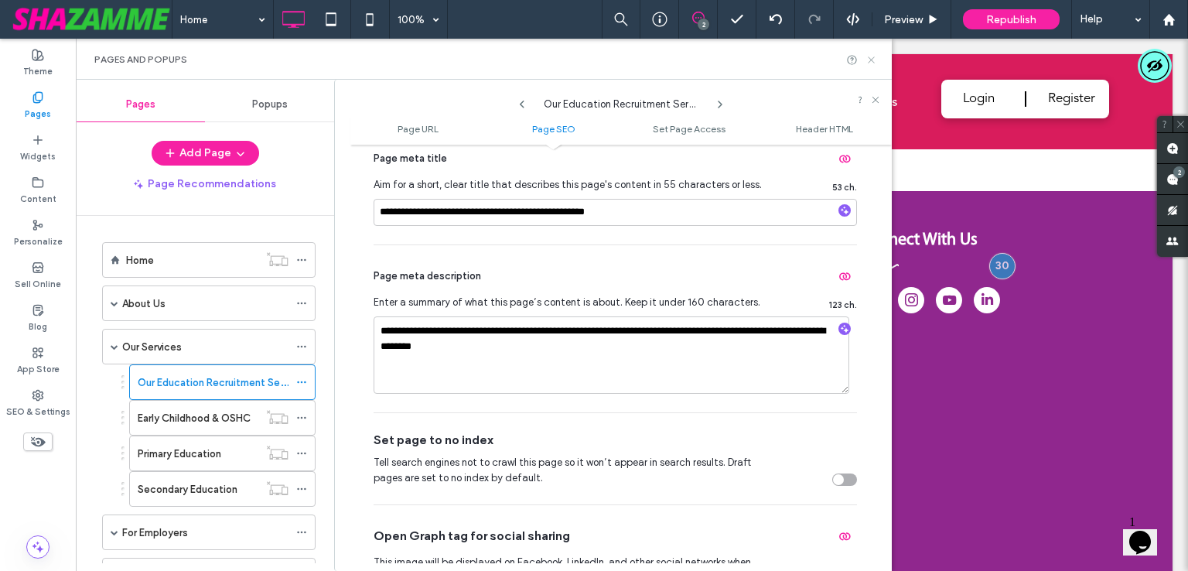
click at [871, 65] on icon at bounding box center [871, 60] width 12 height 12
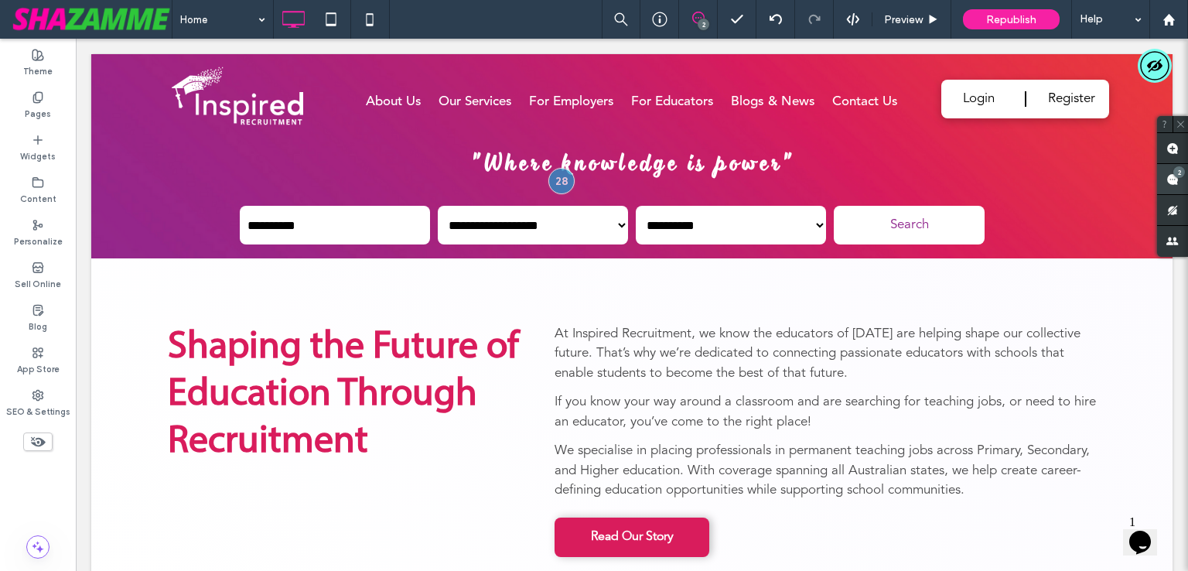
click at [1178, 175] on div "2" at bounding box center [1179, 172] width 12 height 12
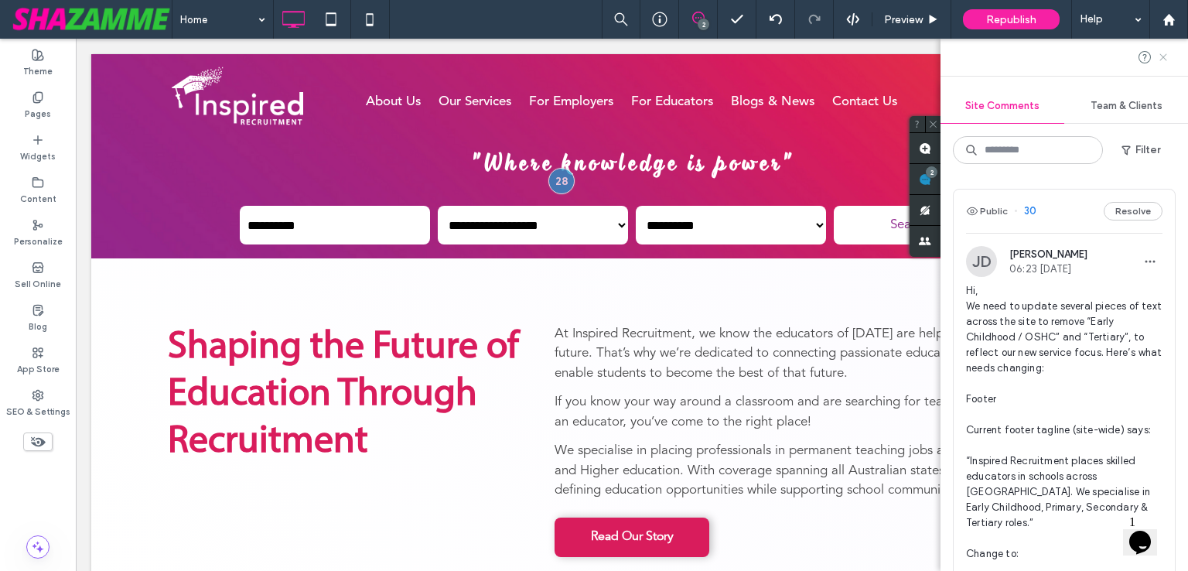
click at [1162, 60] on icon at bounding box center [1163, 57] width 12 height 12
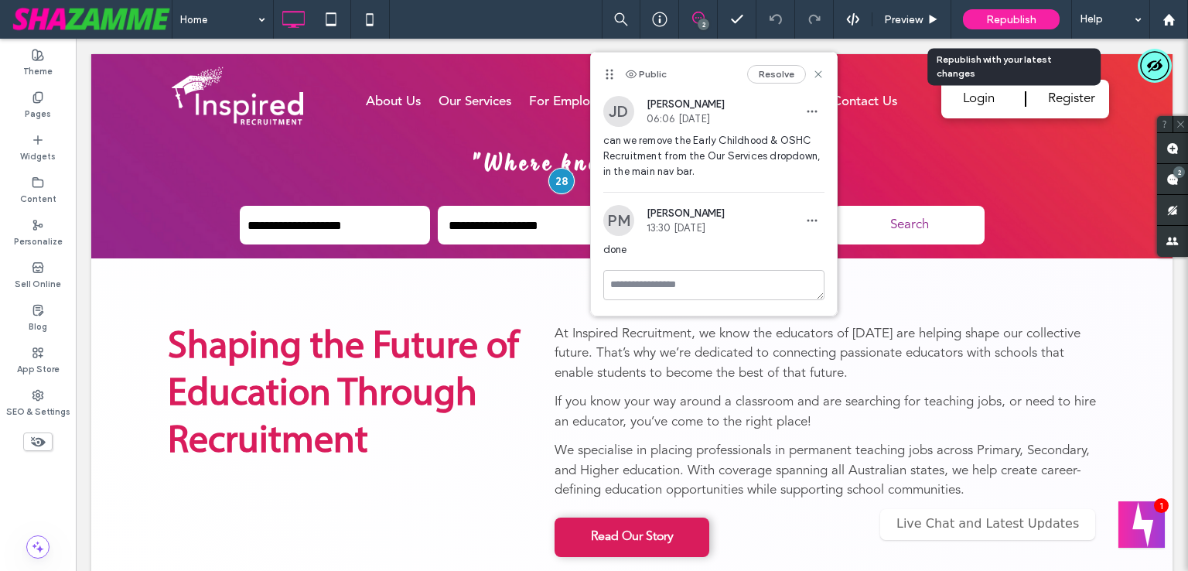
click at [1022, 21] on span "Republish" at bounding box center [1011, 19] width 50 height 13
